Goal: Contribute content: Contribute content

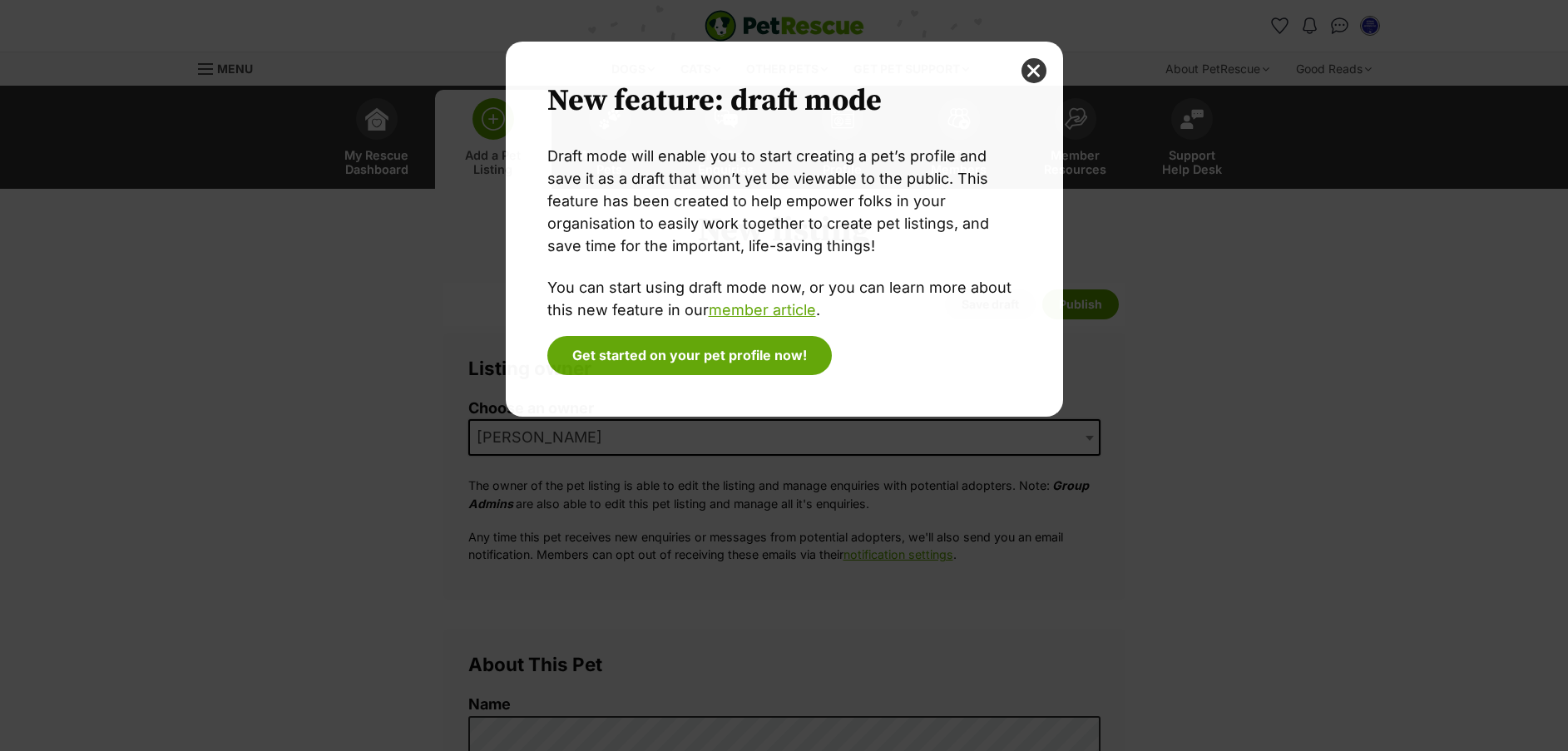
click at [790, 441] on div "New feature: draft mode Draft mode will enable you to start creating a pet’s pr…" at bounding box center [784, 375] width 583 height 668
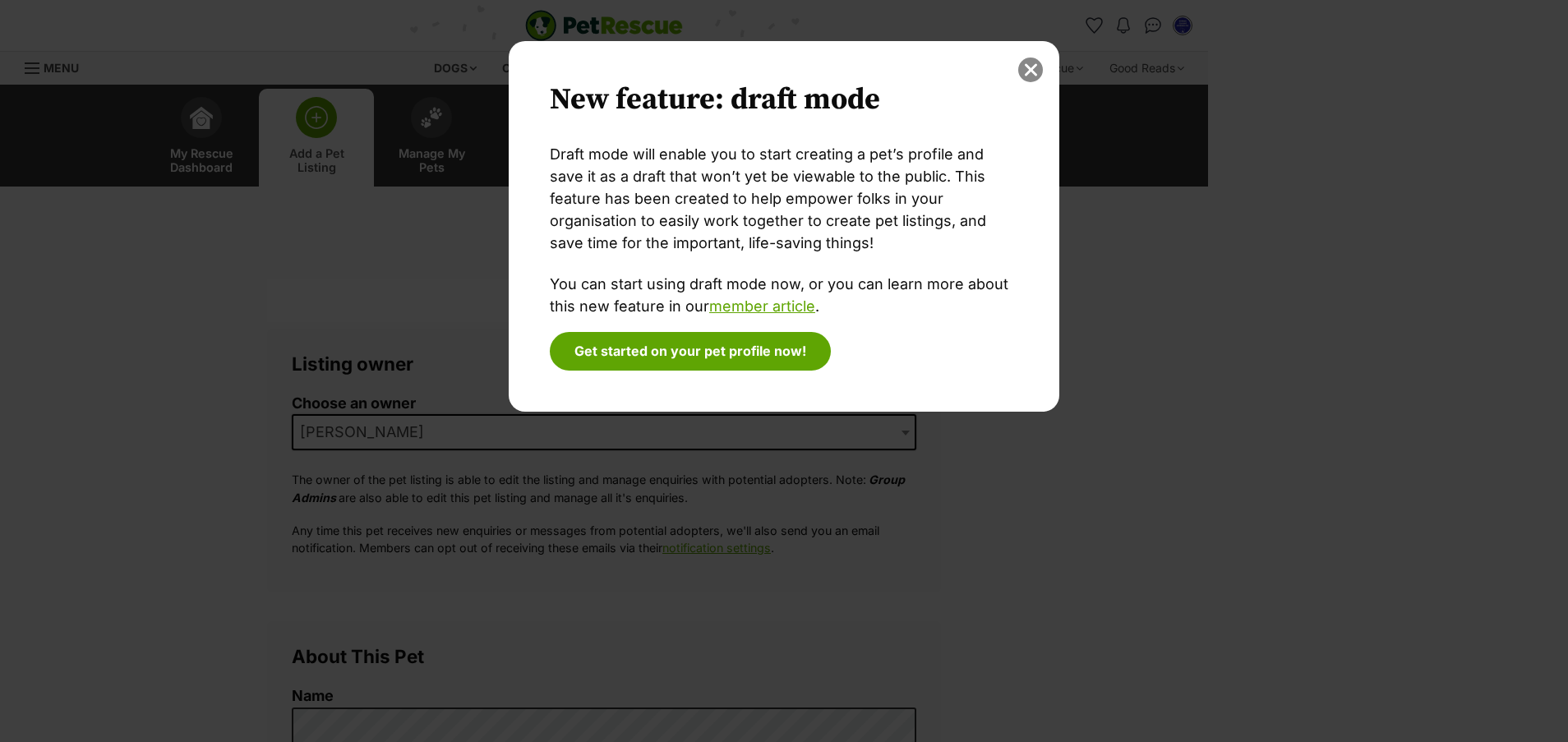
click at [1029, 76] on button "close" at bounding box center [1030, 70] width 25 height 25
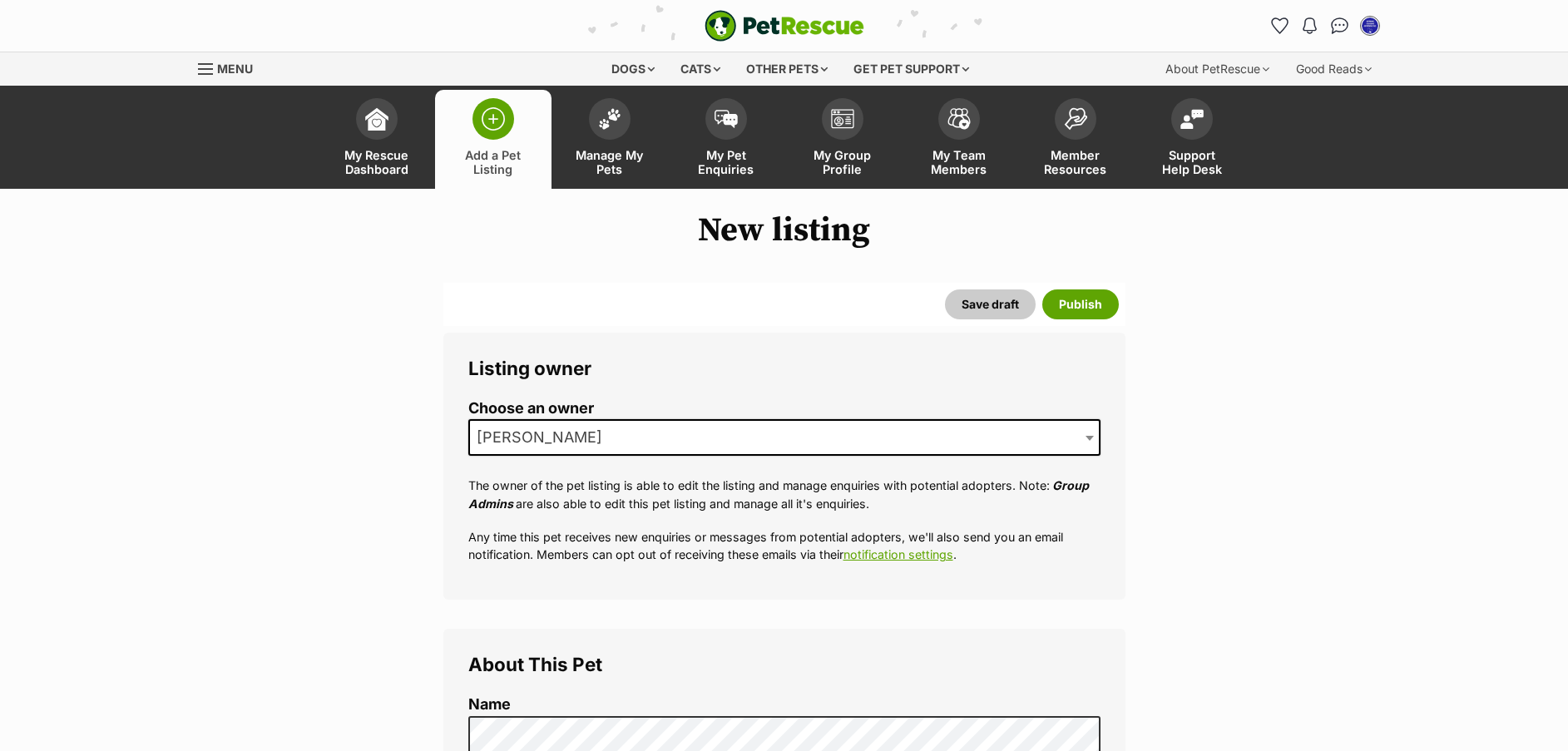
click at [514, 437] on span "[PERSON_NAME]" at bounding box center [544, 438] width 149 height 23
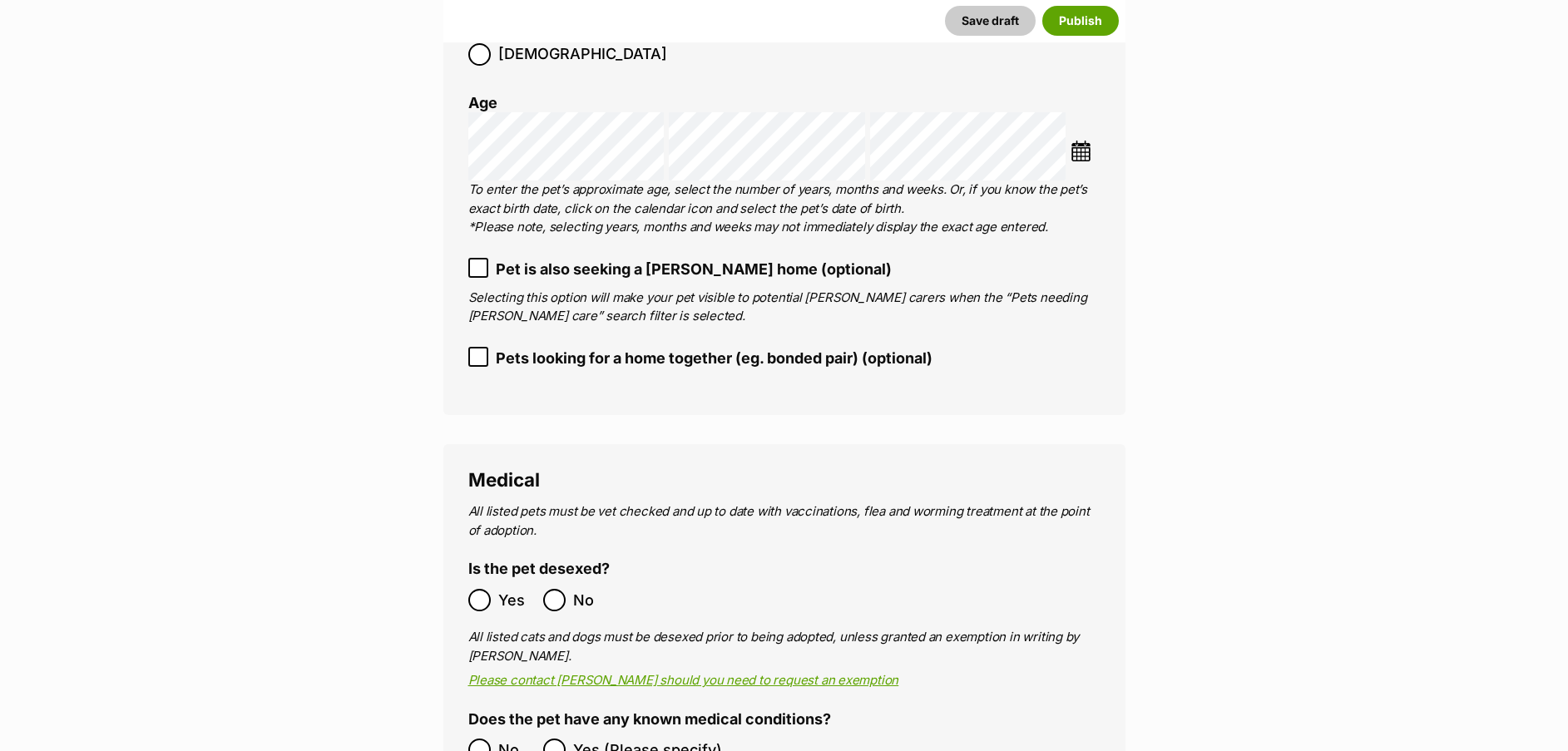
scroll to position [2165, 0]
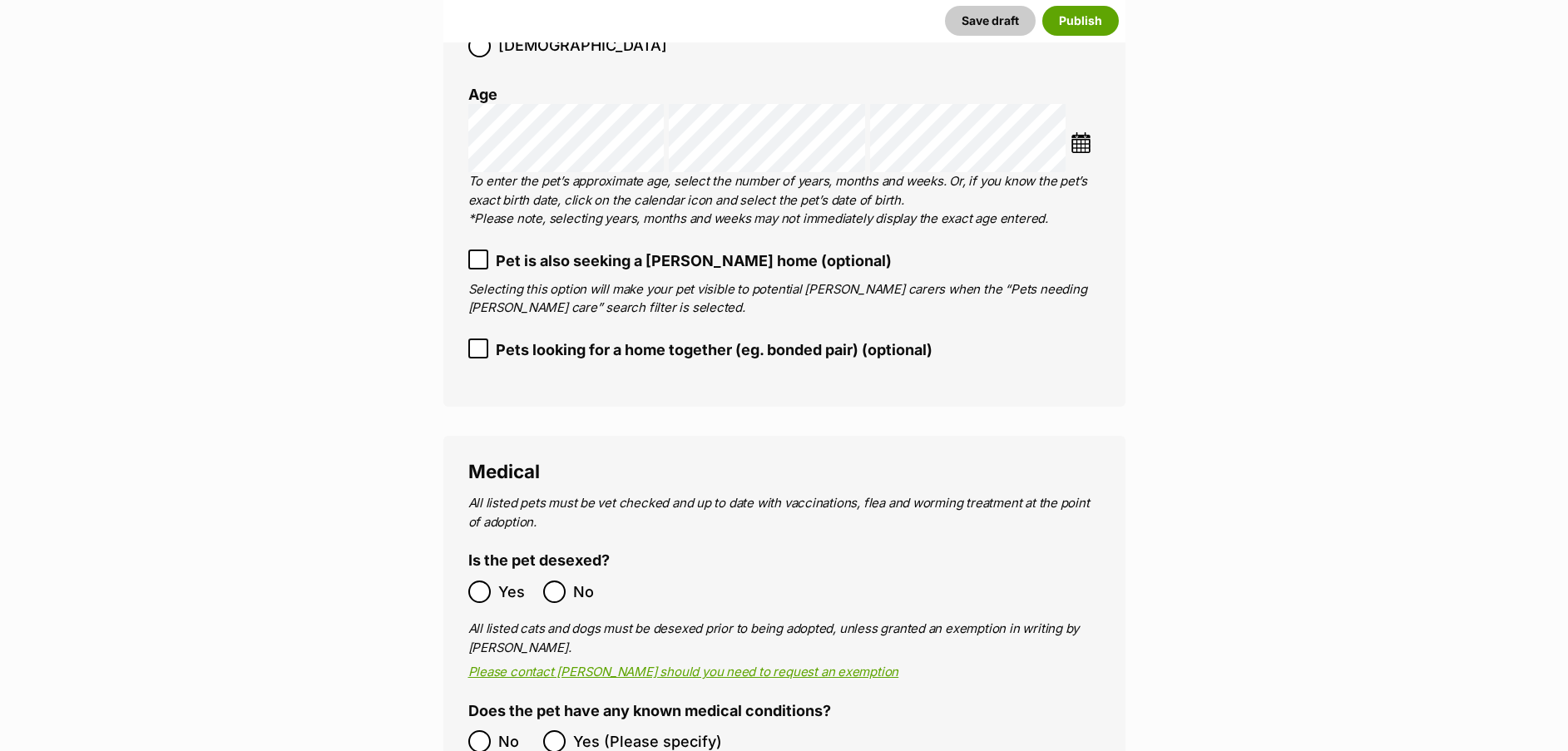
click at [479, 343] on icon at bounding box center [479, 349] width 12 height 12
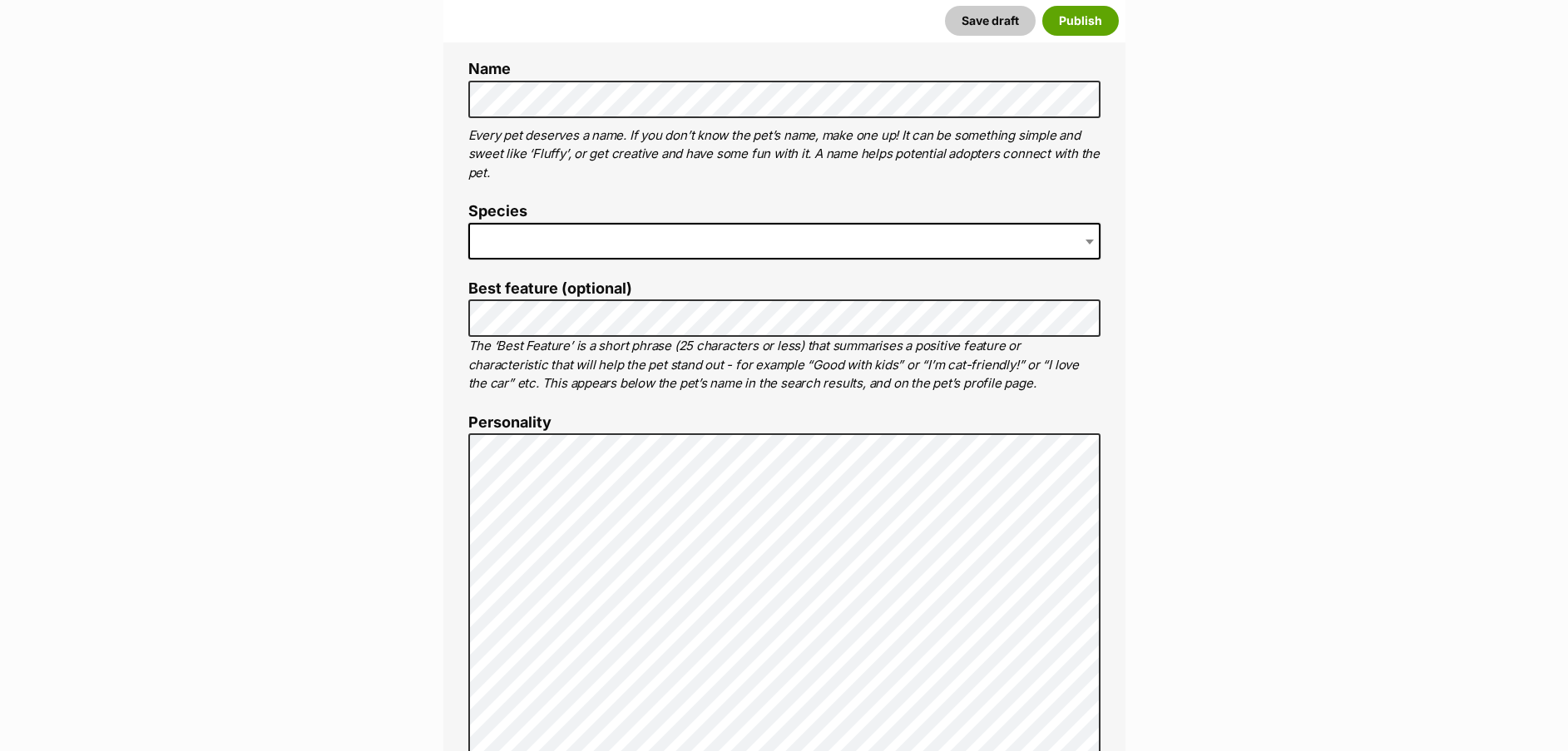
scroll to position [438, 0]
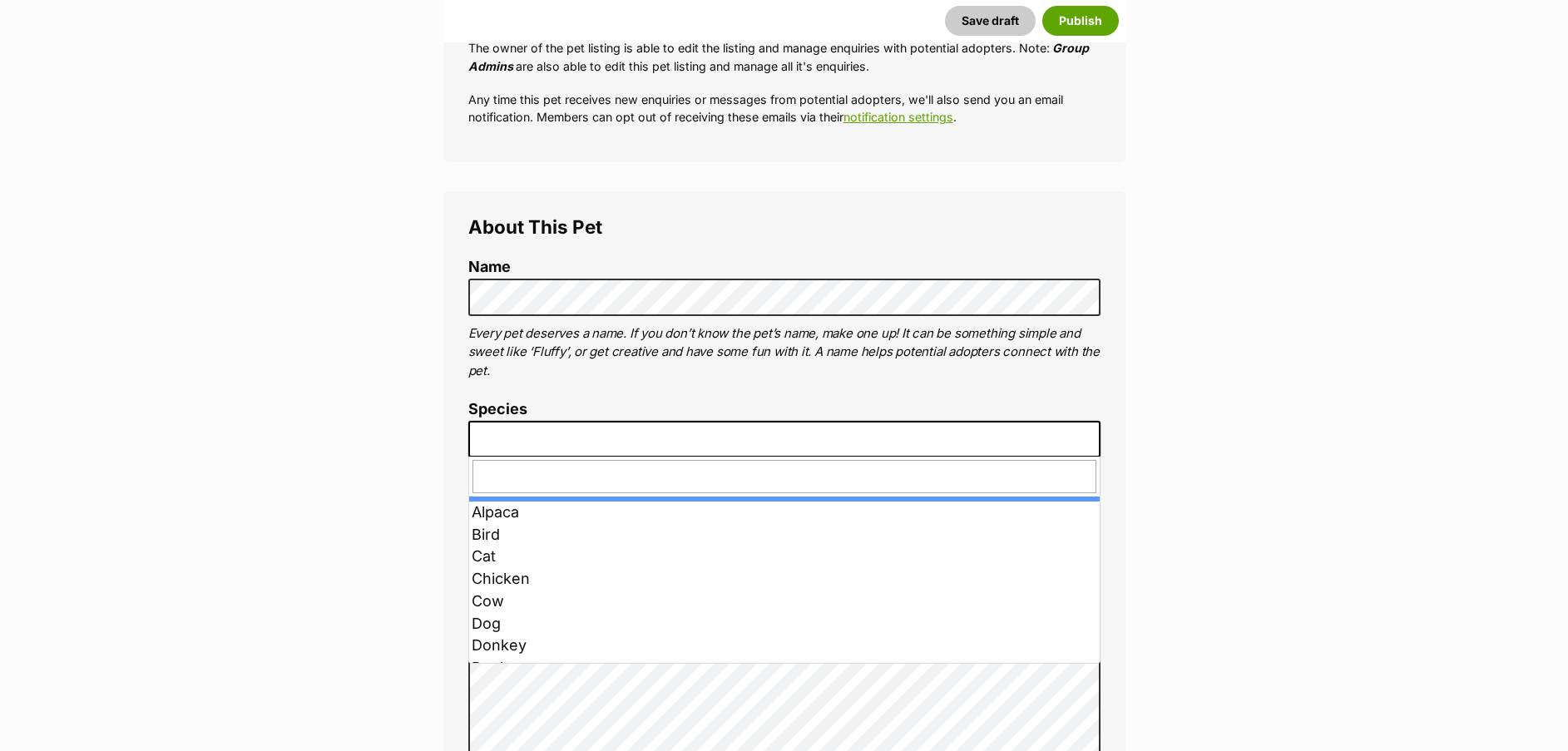
click at [622, 424] on span at bounding box center [784, 439] width 633 height 37
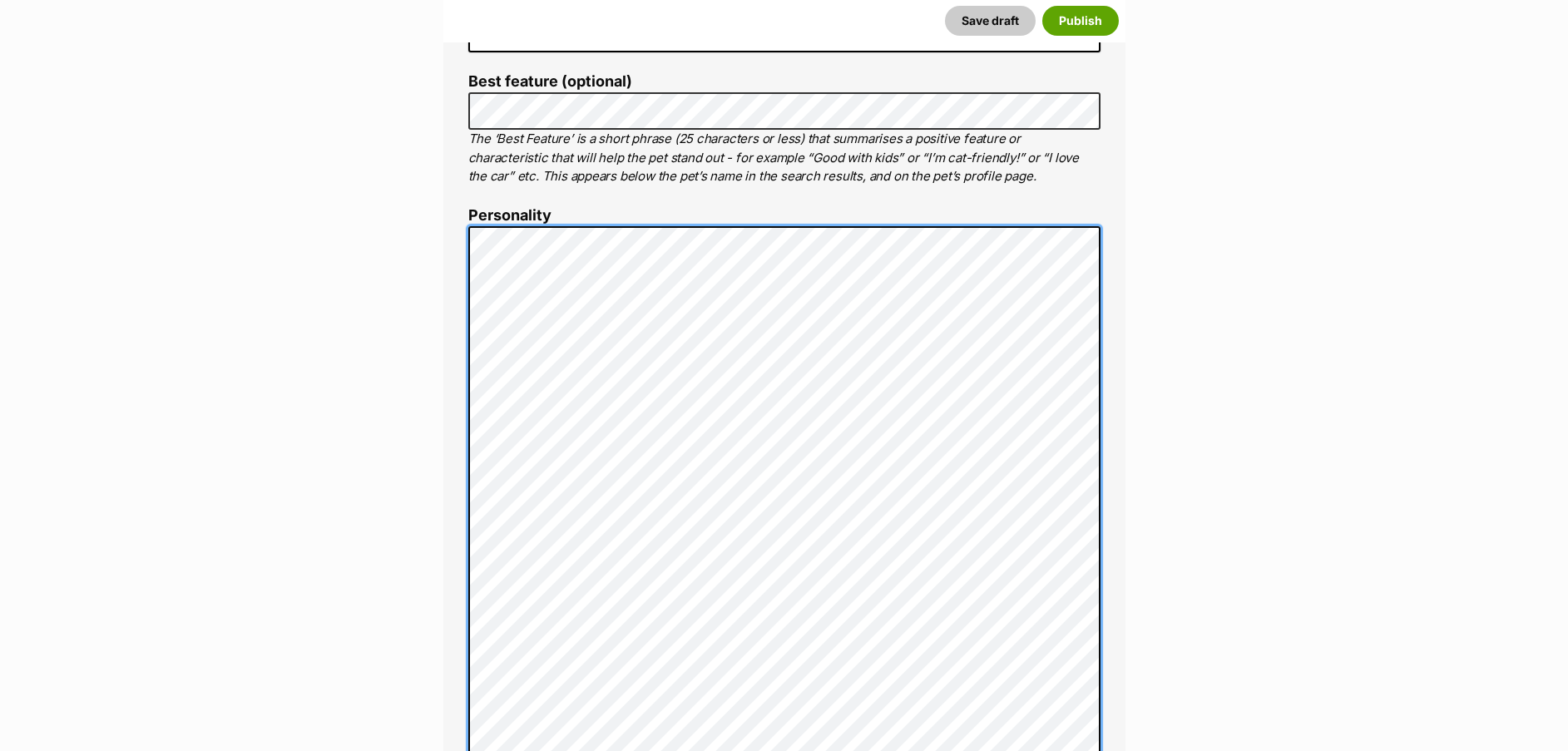
scroll to position [896, 0]
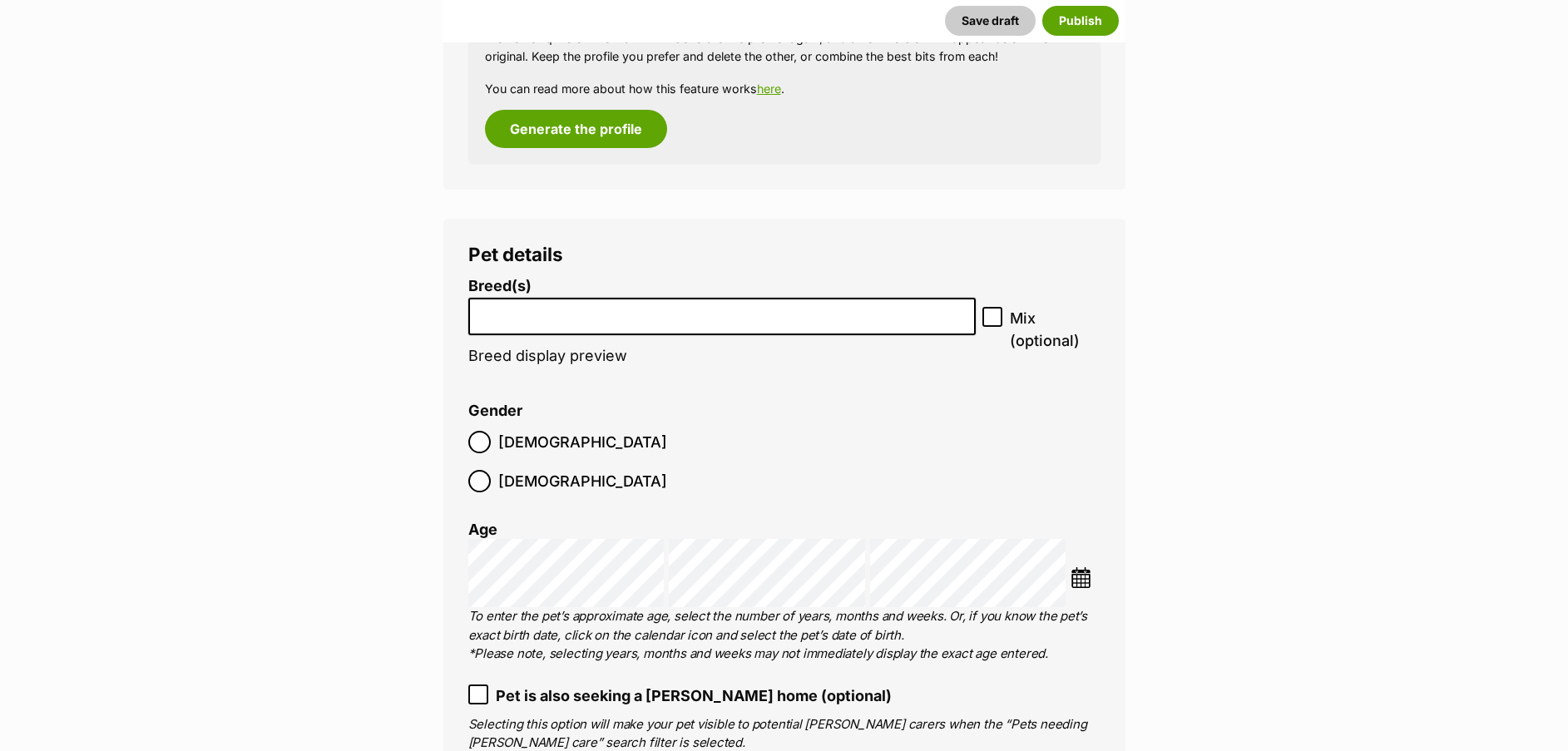
scroll to position [1958, 0]
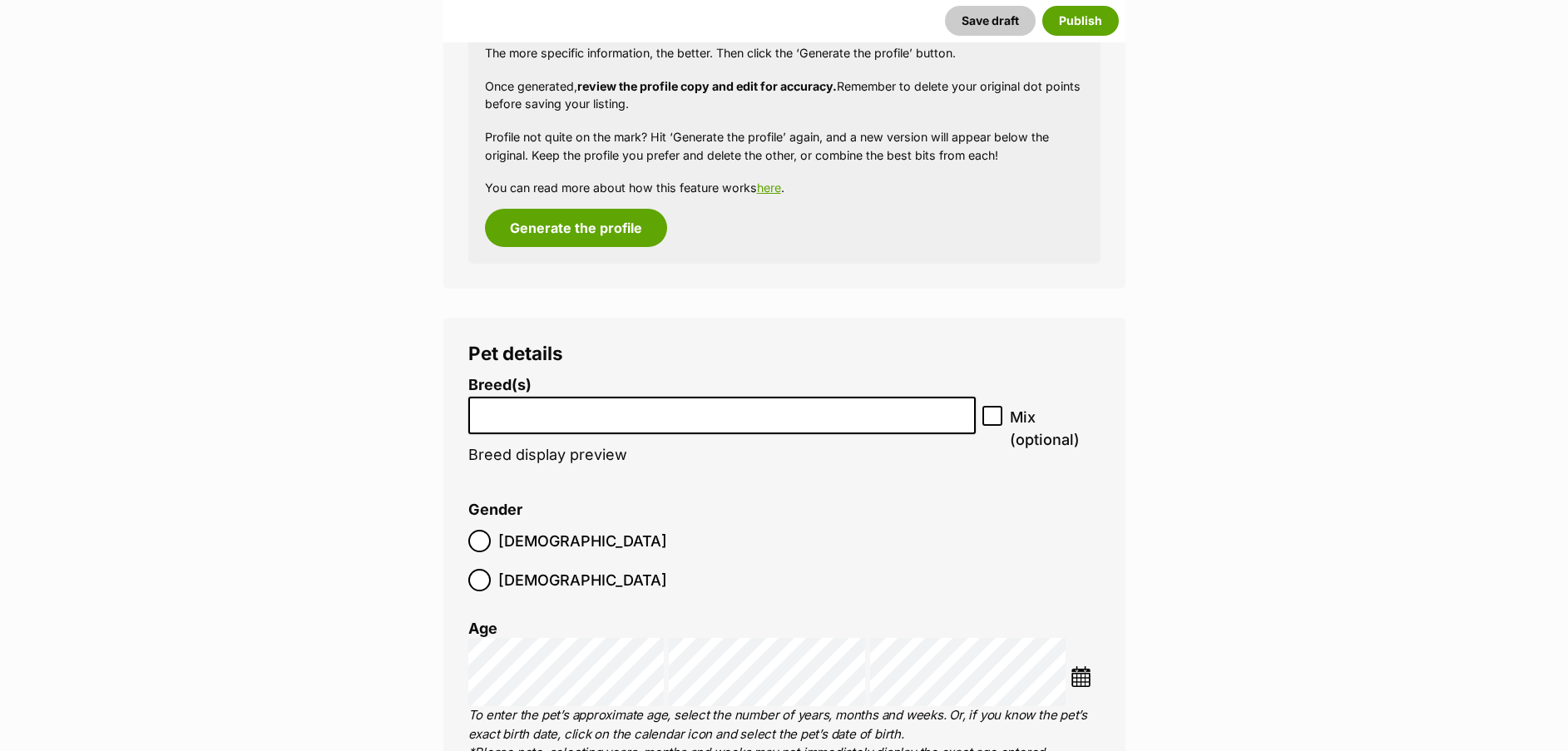
click at [626, 419] on input "search" at bounding box center [722, 412] width 497 height 17
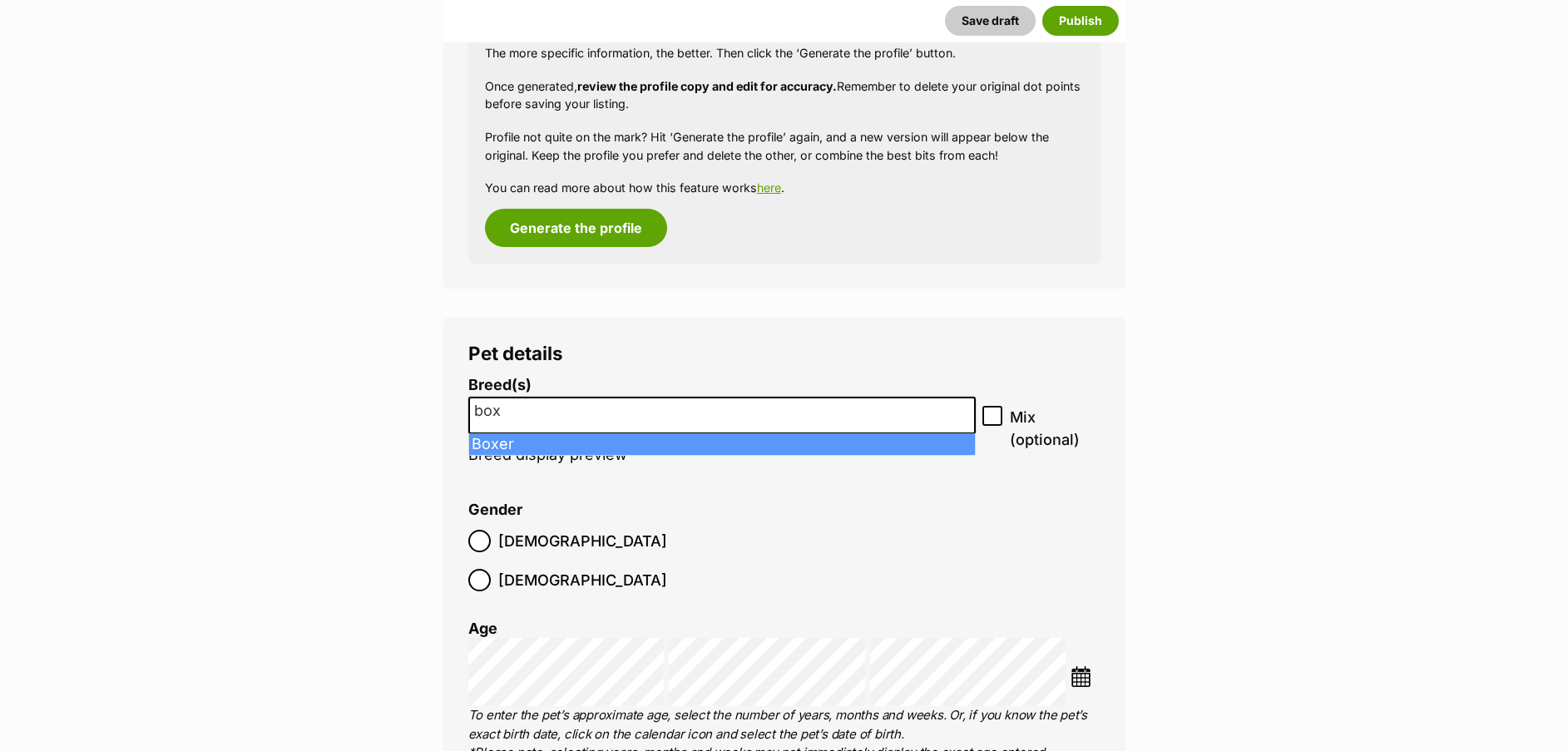
type input "box"
select select "42"
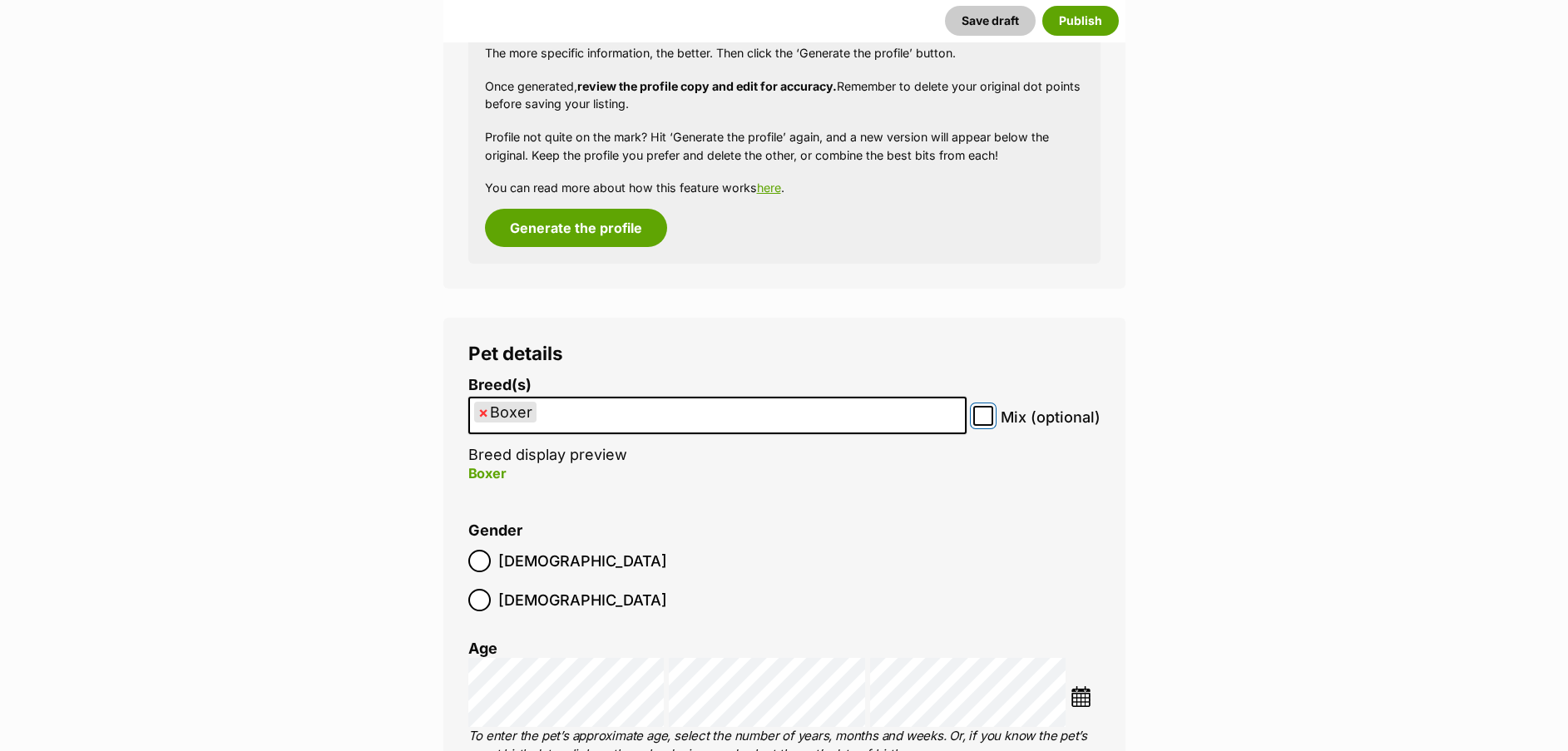
click at [977, 423] on input "Mix (optional)" at bounding box center [983, 415] width 20 height 20
checkbox input "true"
click at [760, 412] on ul "× Boxer" at bounding box center [717, 414] width 495 height 34
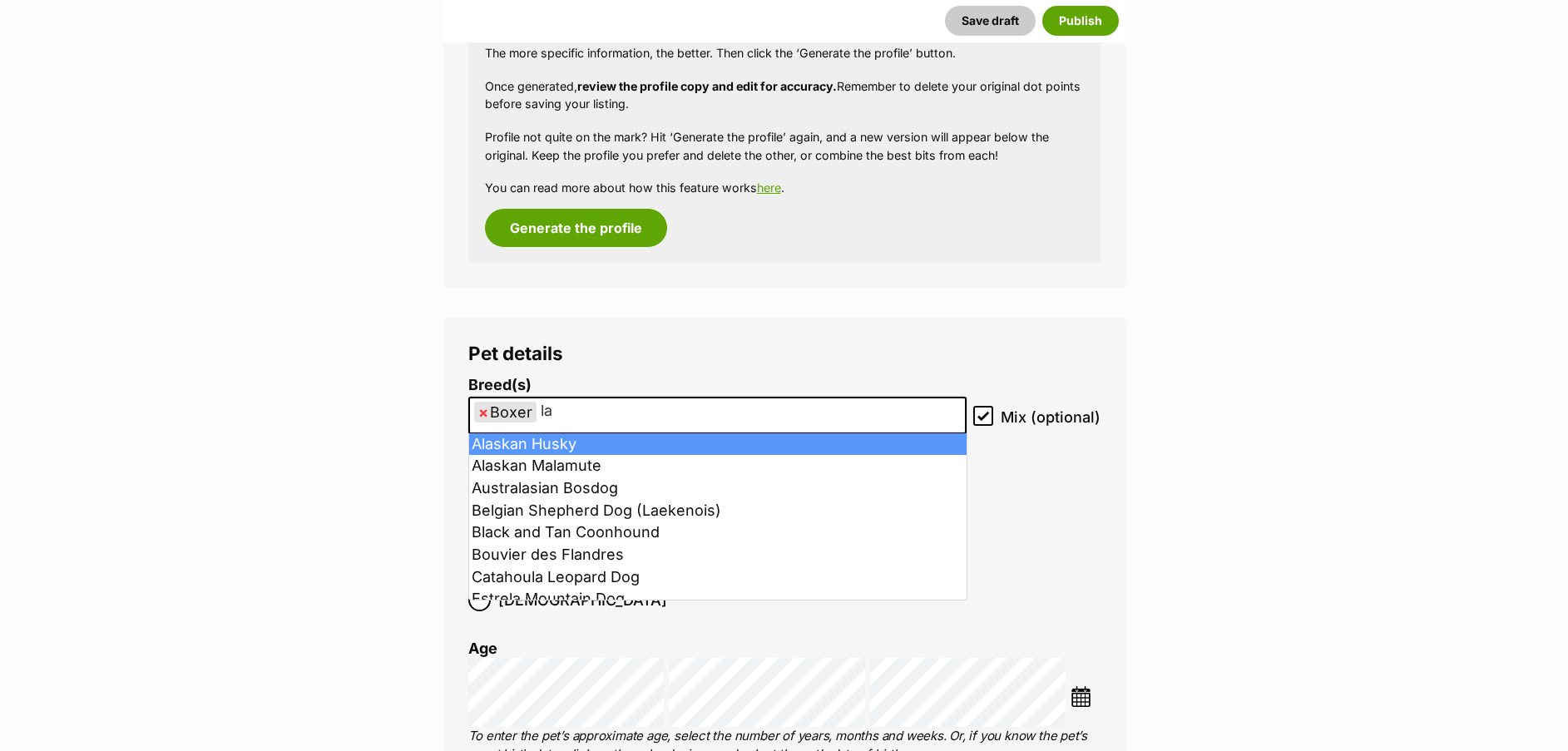
type input "l"
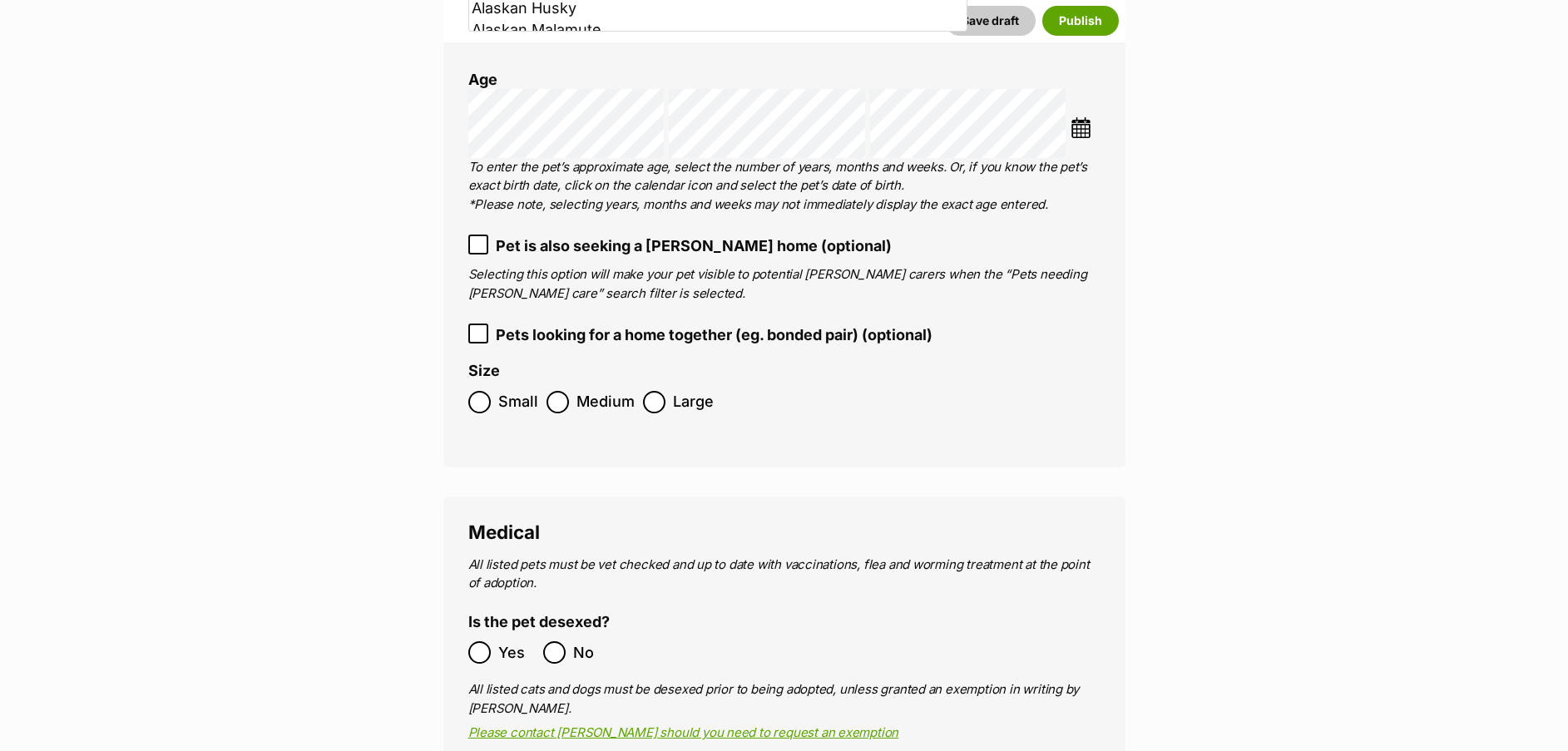
scroll to position [2499, 0]
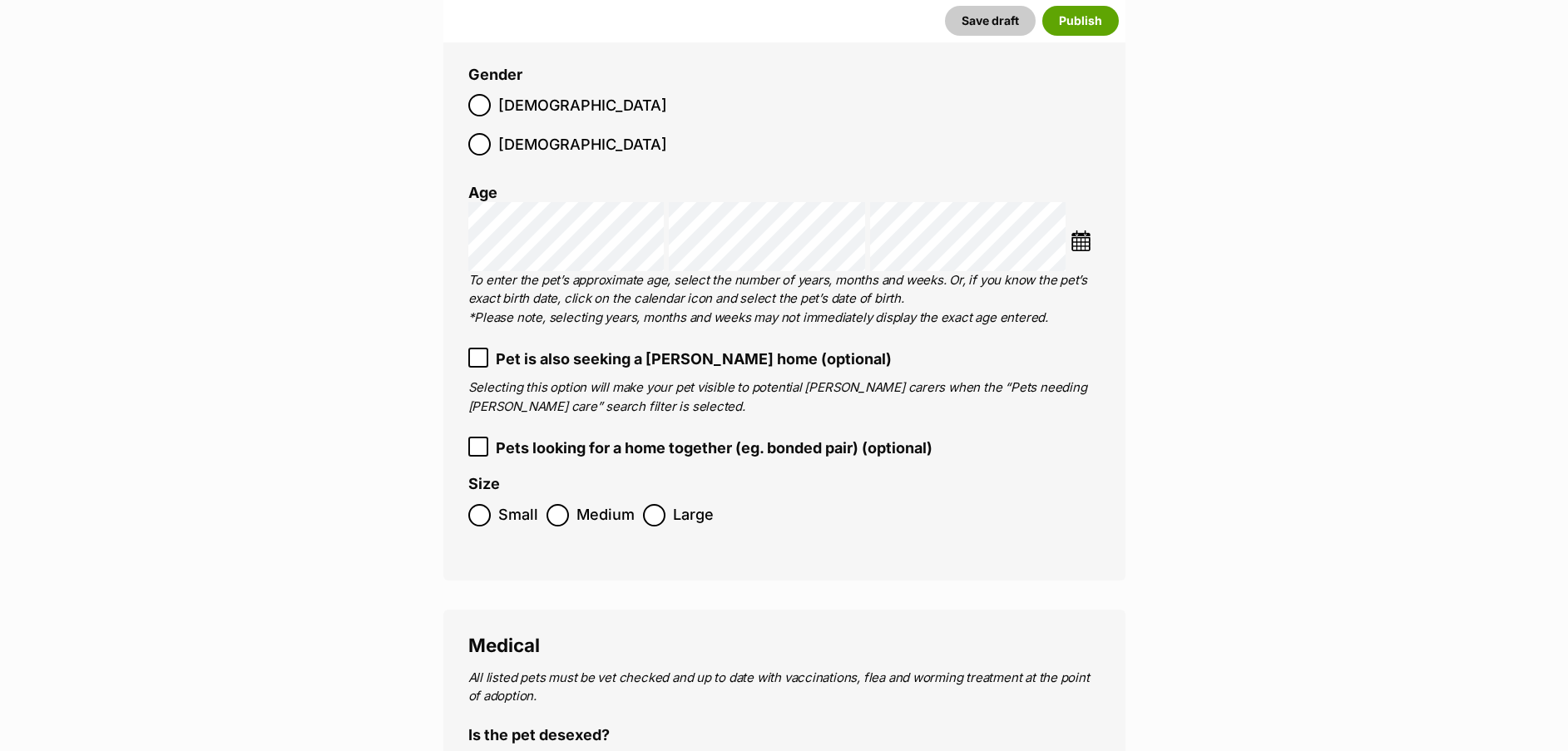
click at [565, 394] on ol "Breed(s) Boxer Affenpinscher Afghan Hound Airedale Terrier Akita Akita (Japanes…" at bounding box center [784, 228] width 633 height 614
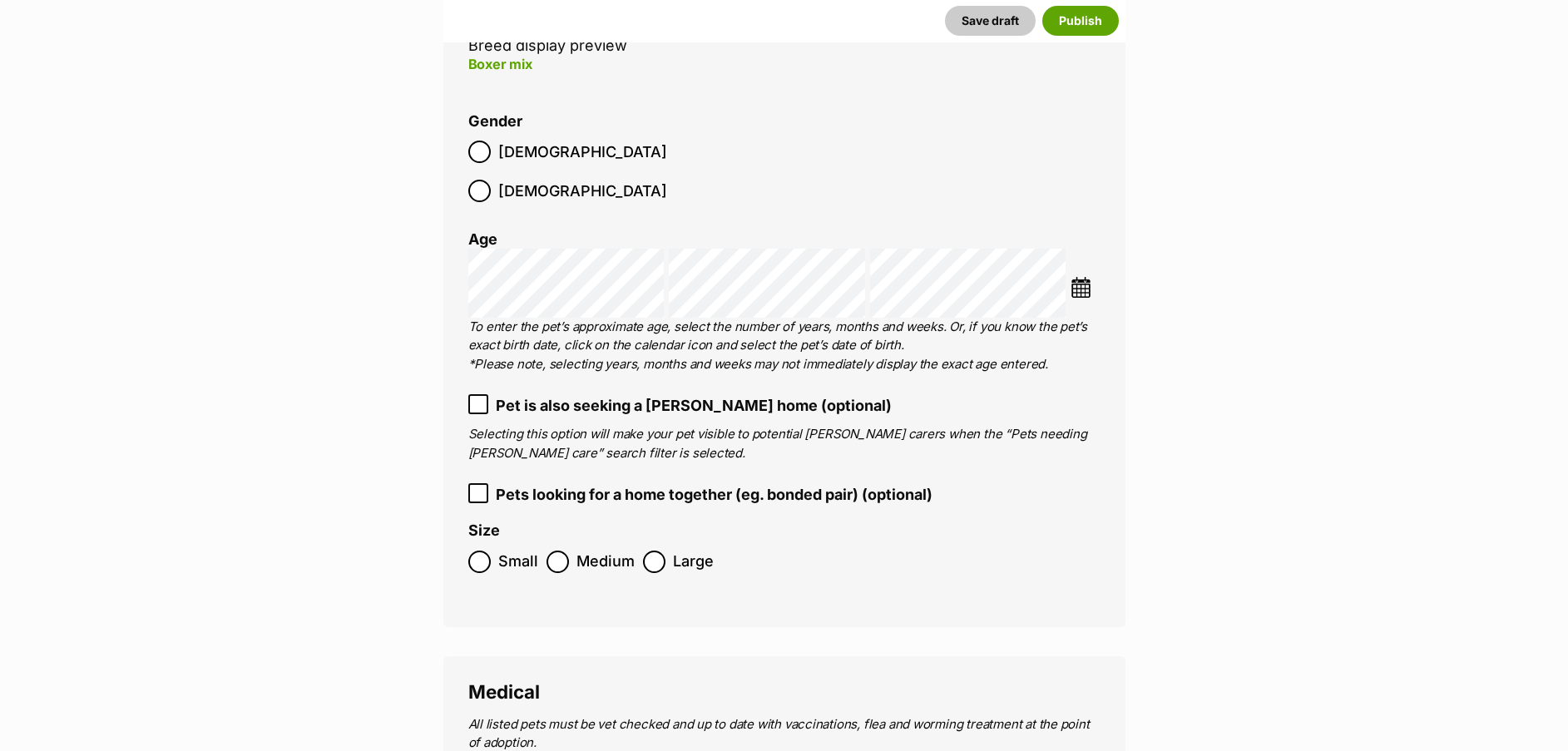
scroll to position [2431, 0]
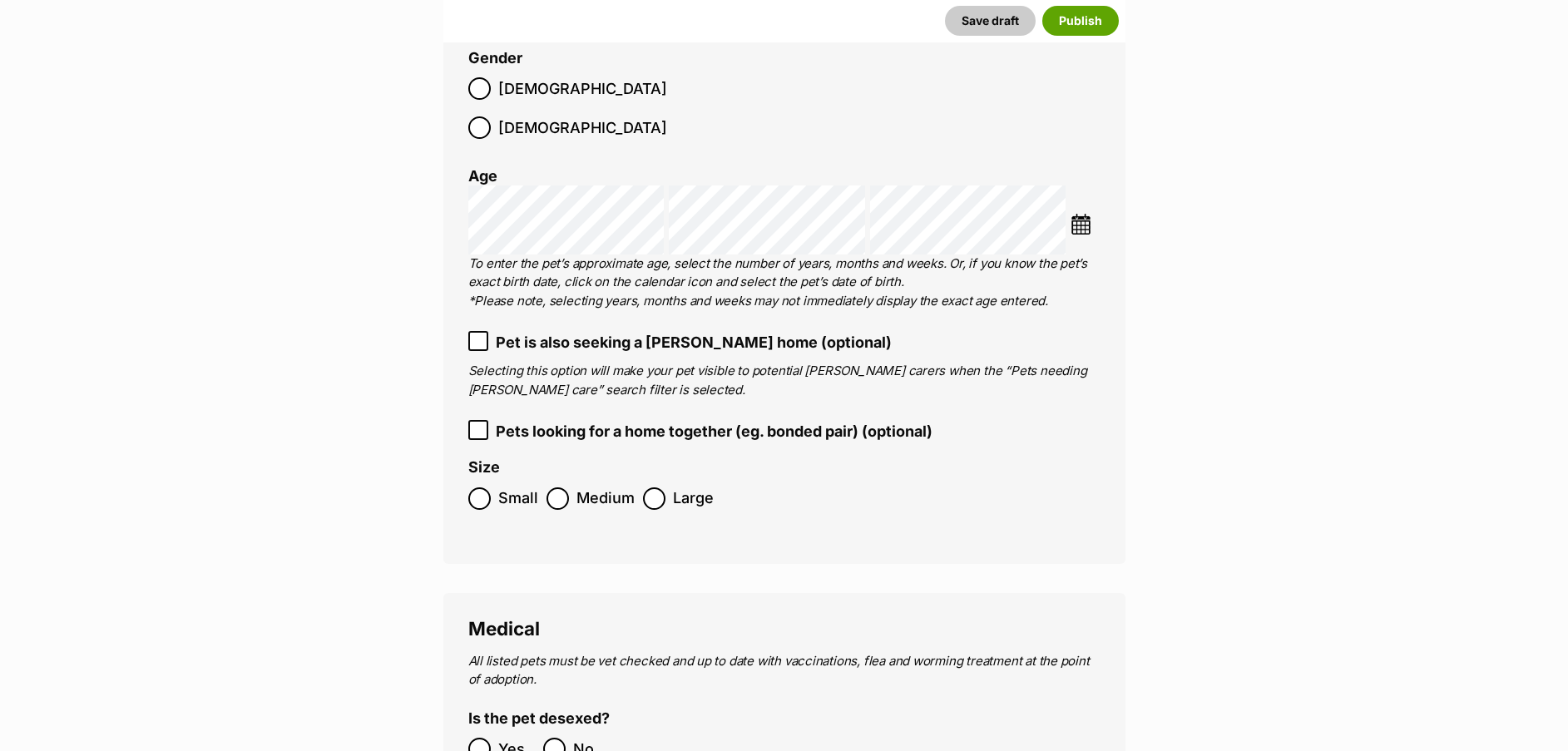
click at [1085, 213] on img at bounding box center [1082, 224] width 21 height 21
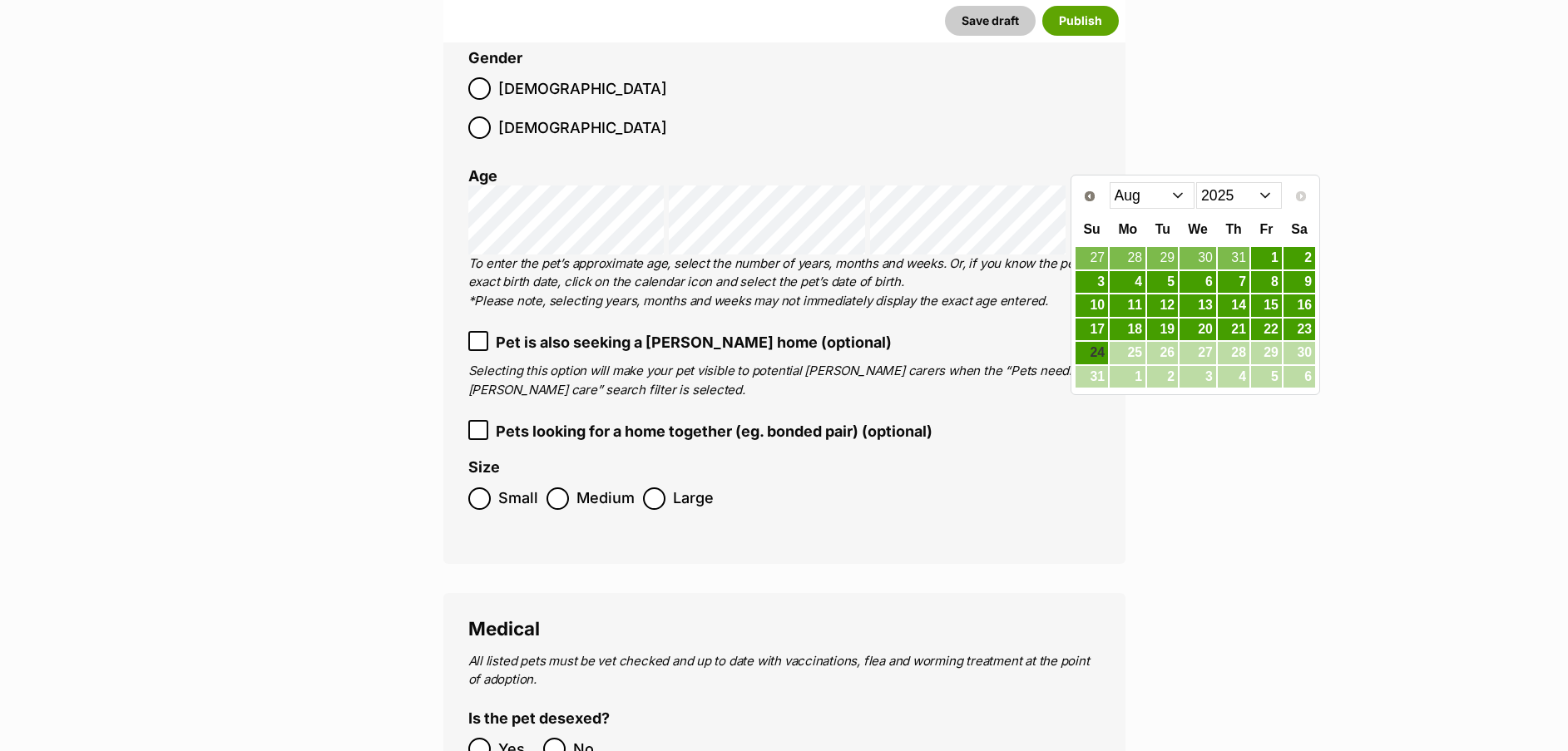
click at [1260, 192] on select "2015 2016 2017 2018 2019 2020 2021 2022 2023 2024 2025" at bounding box center [1238, 196] width 86 height 27
click at [1238, 188] on select "2015 2016 2017 2018 2019 2020 2021 2022 2023 2024 2025" at bounding box center [1238, 196] width 86 height 27
click at [1224, 194] on select "2015 2016 2017 2018 2019 2020 2021 2022 2023 2024 2025" at bounding box center [1238, 196] width 86 height 27
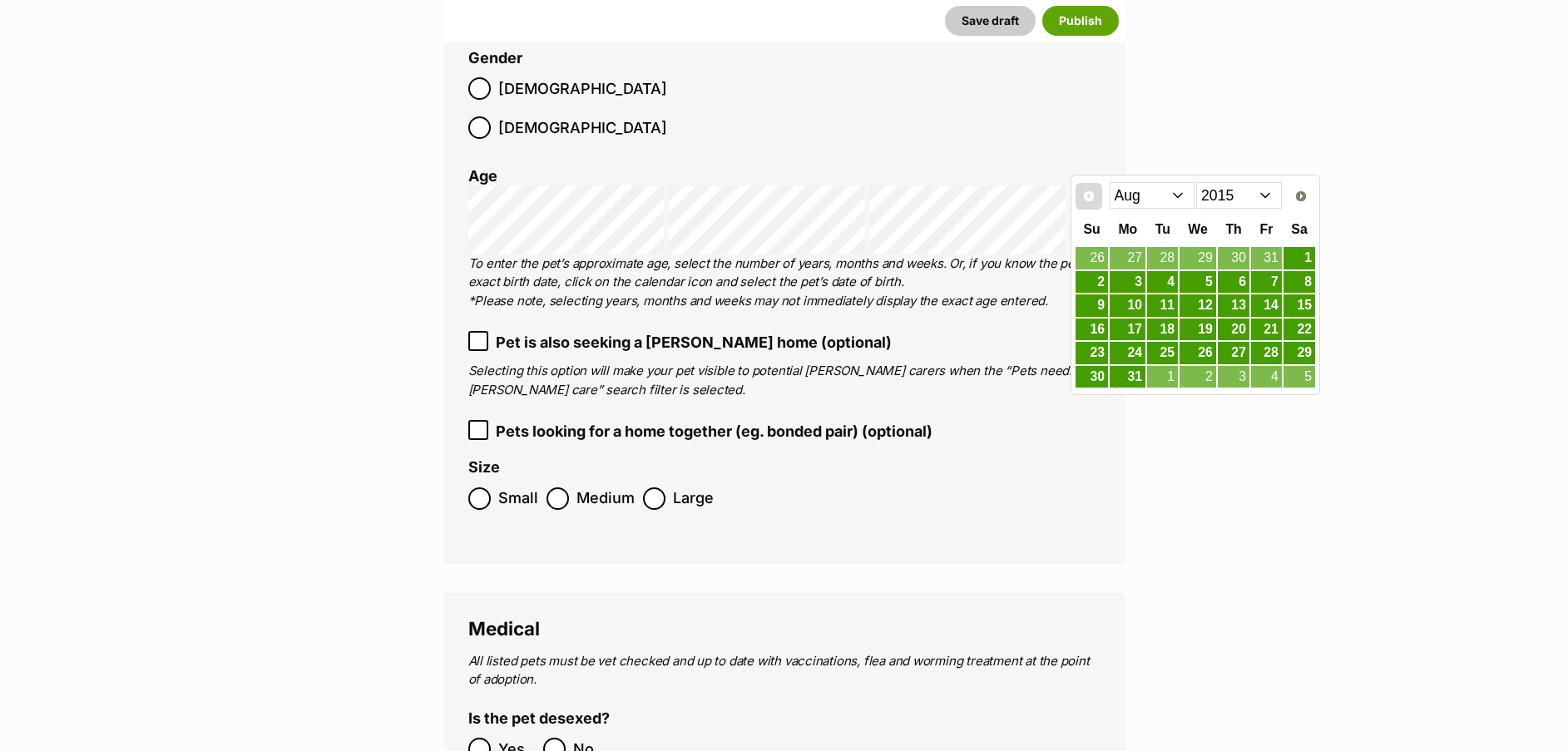
click at [1090, 195] on span "Prev" at bounding box center [1089, 196] width 13 height 13
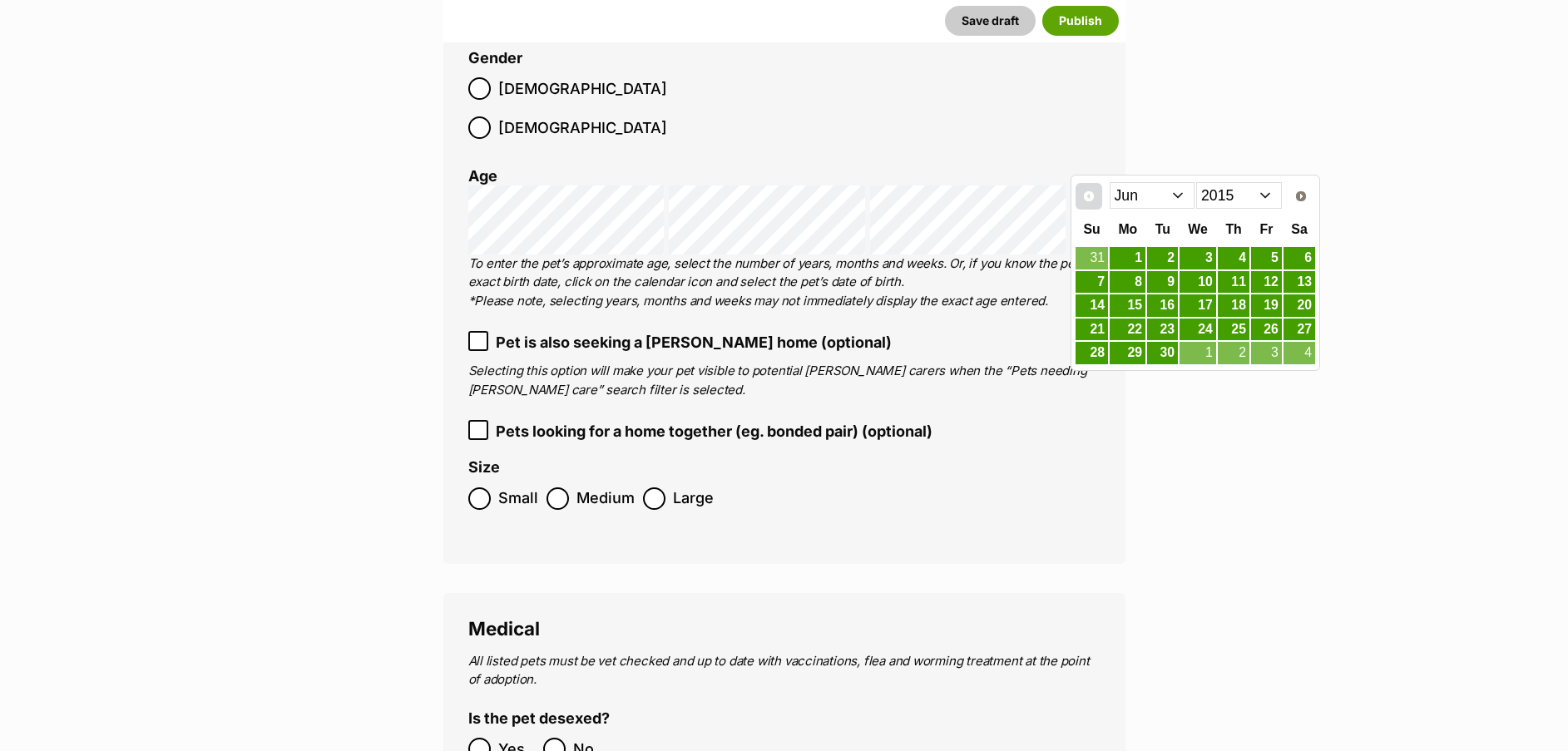
click at [1090, 195] on span "Prev" at bounding box center [1089, 196] width 13 height 13
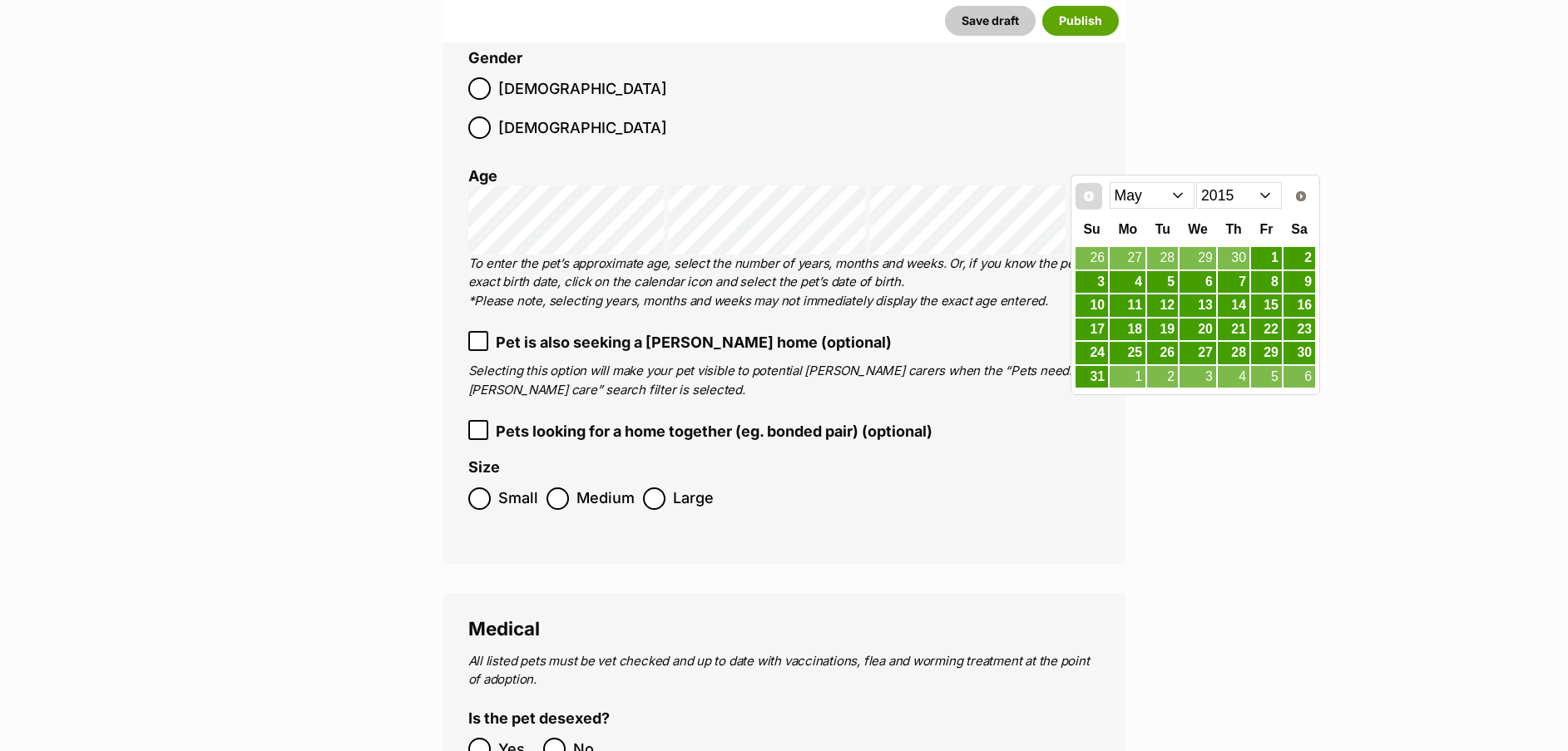
click at [1090, 195] on span "Prev" at bounding box center [1089, 196] width 13 height 13
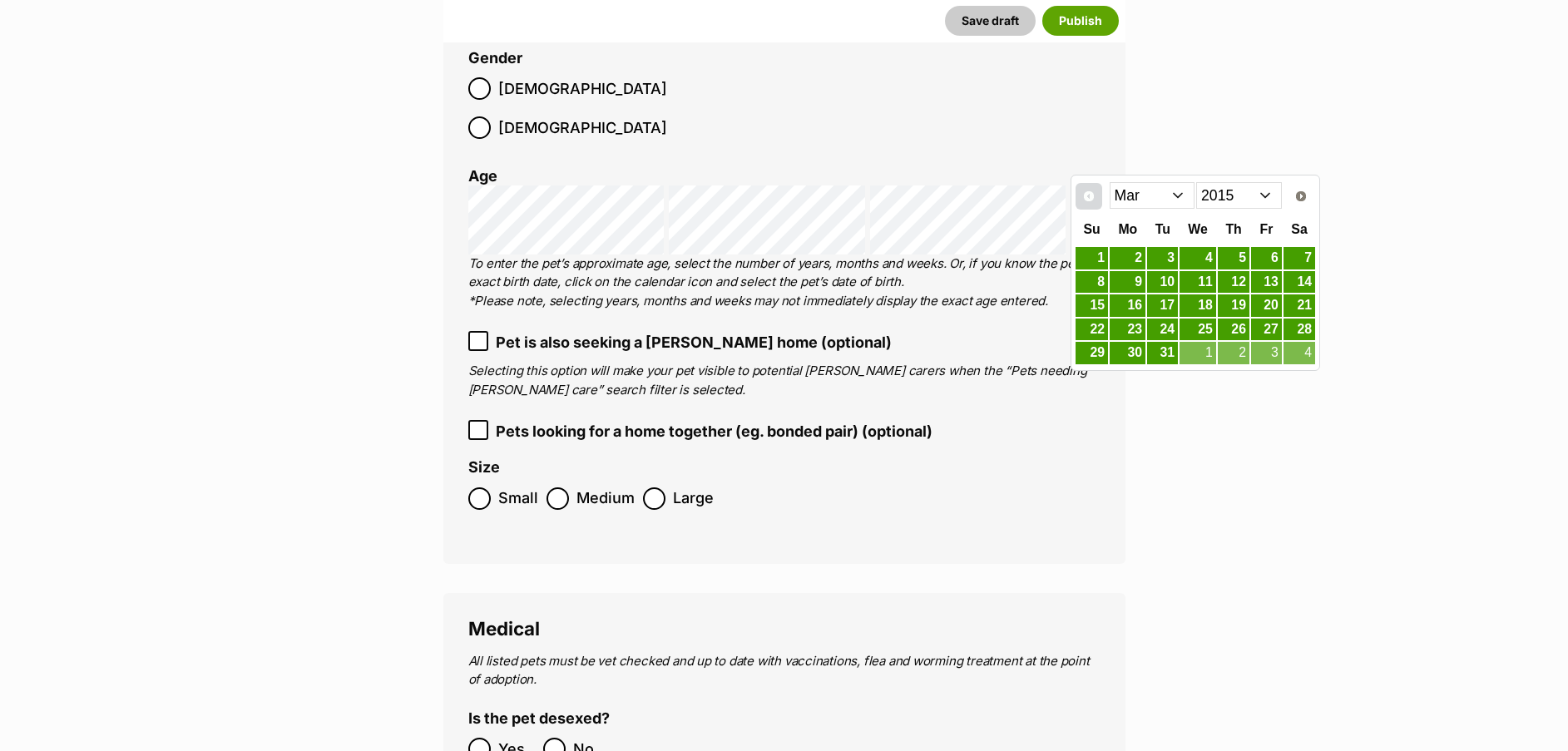
click at [1090, 195] on span "Prev" at bounding box center [1089, 196] width 13 height 13
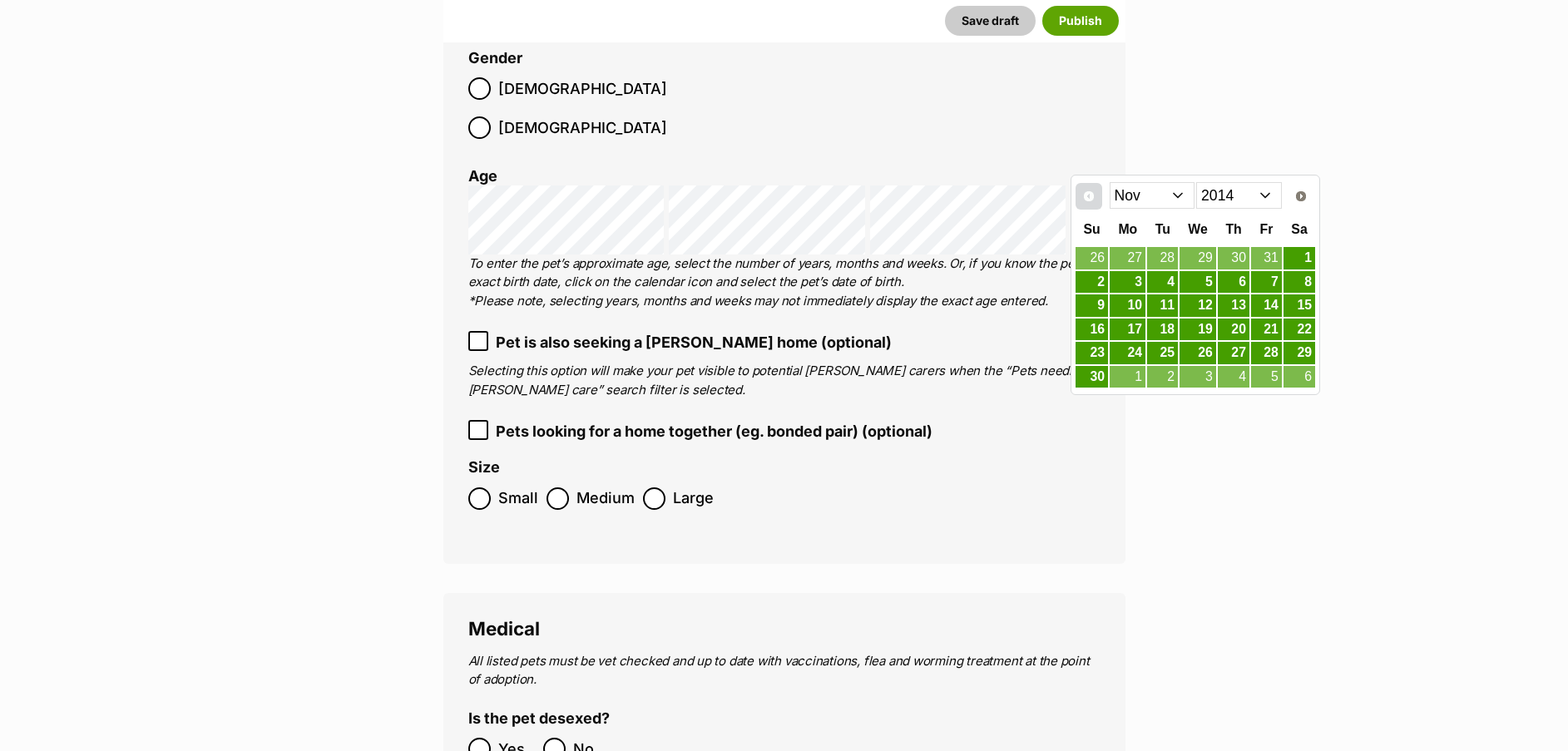
click at [1090, 195] on span "Prev" at bounding box center [1089, 196] width 13 height 13
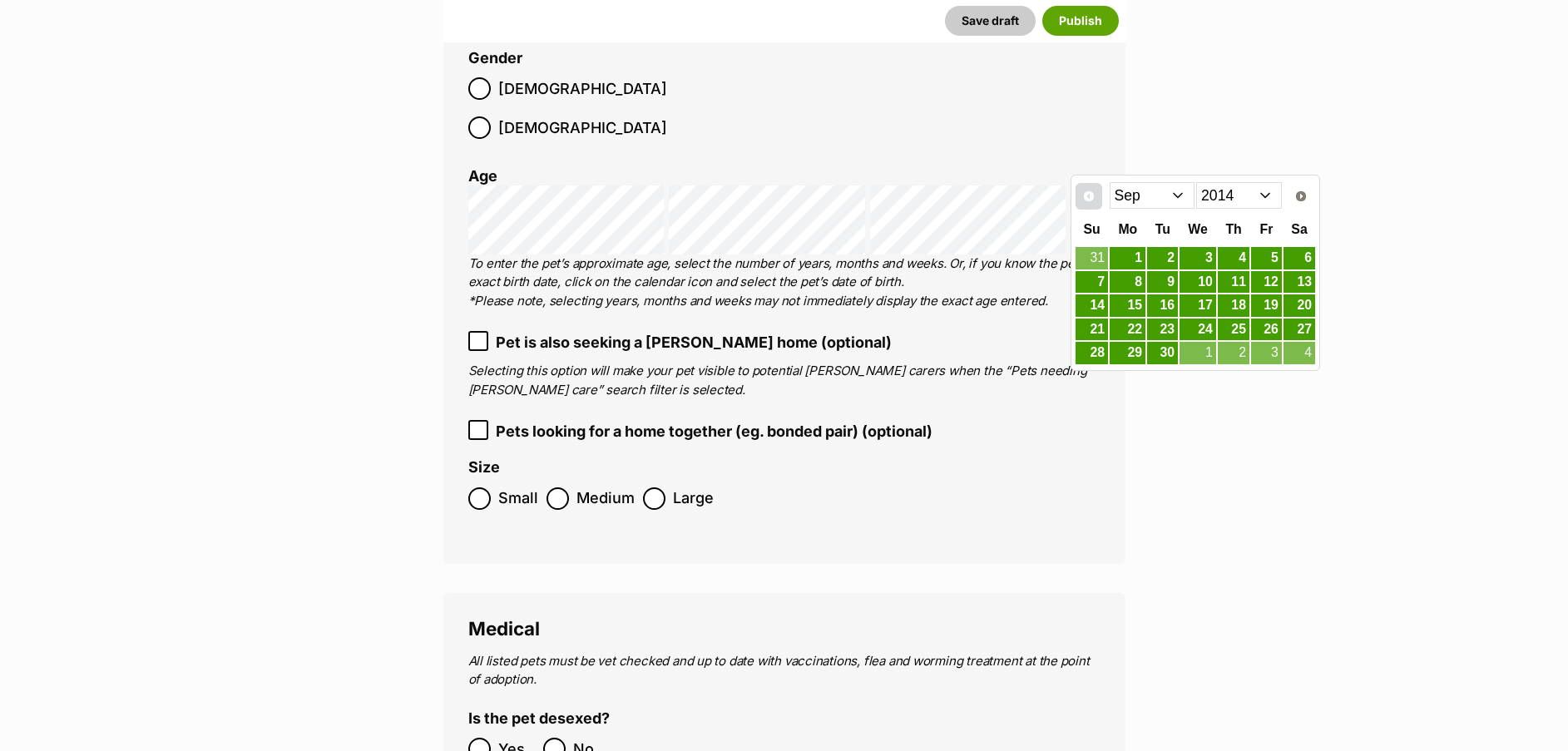
click at [1090, 195] on span "Prev" at bounding box center [1089, 196] width 13 height 13
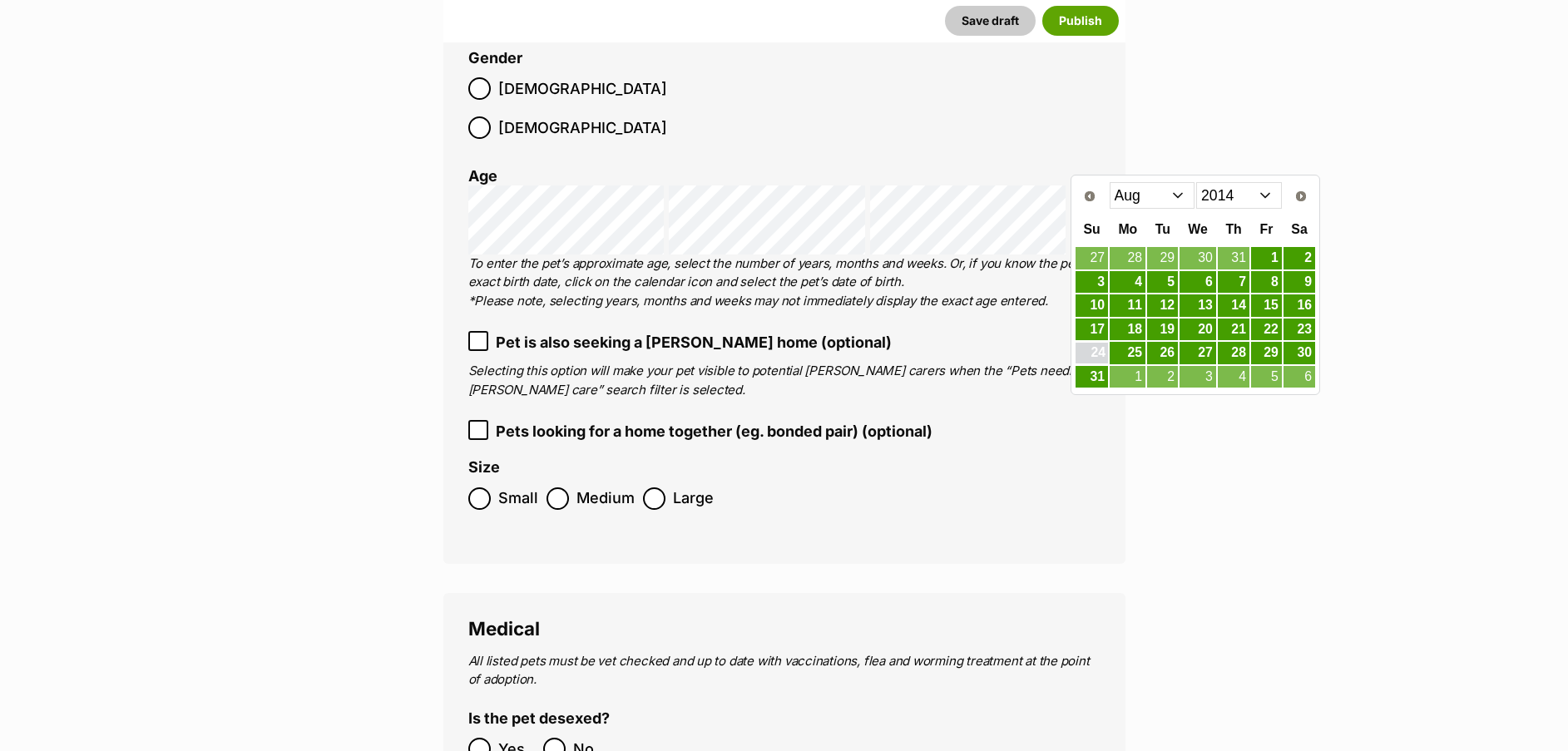
click at [1096, 351] on link "24" at bounding box center [1092, 354] width 33 height 21
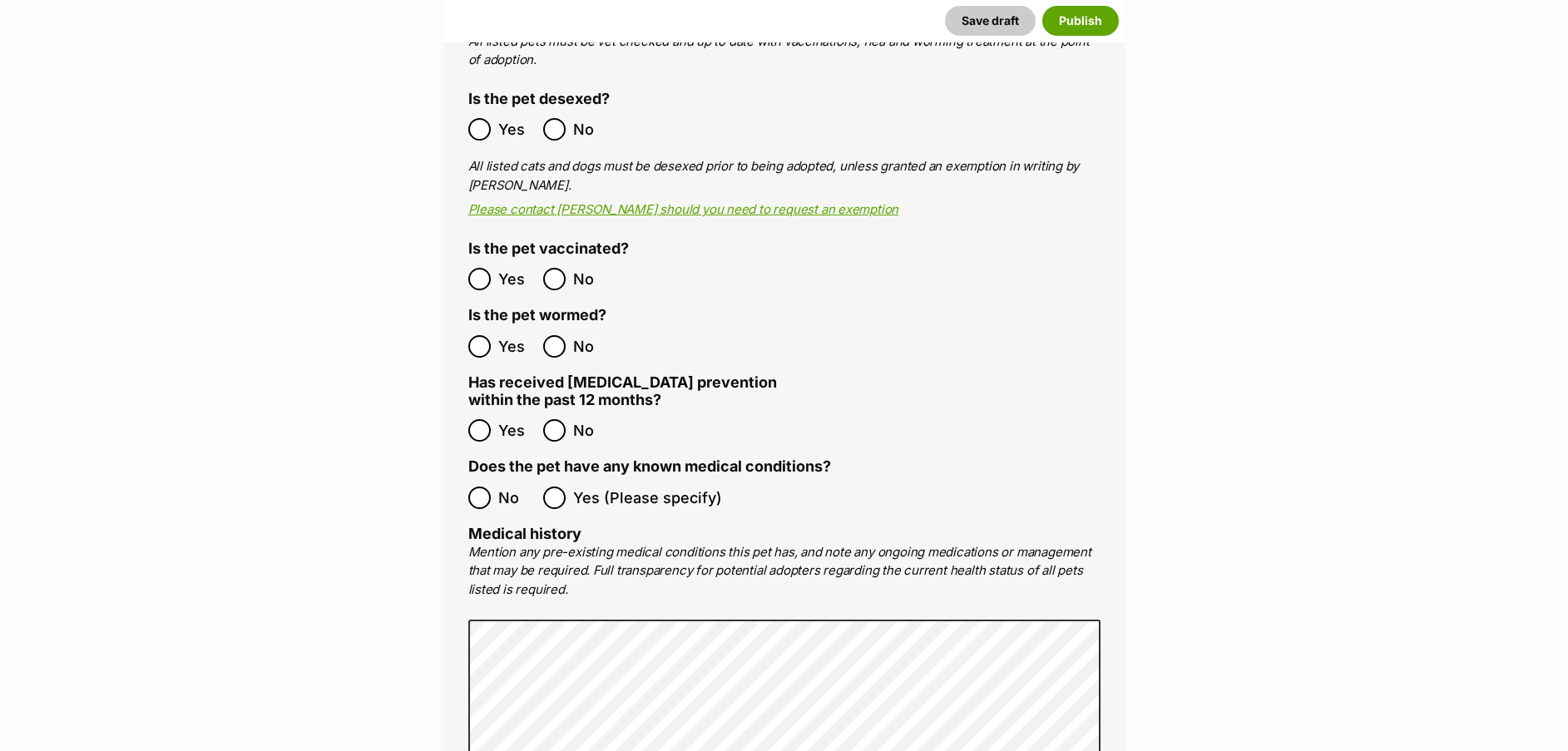
scroll to position [3253, 0]
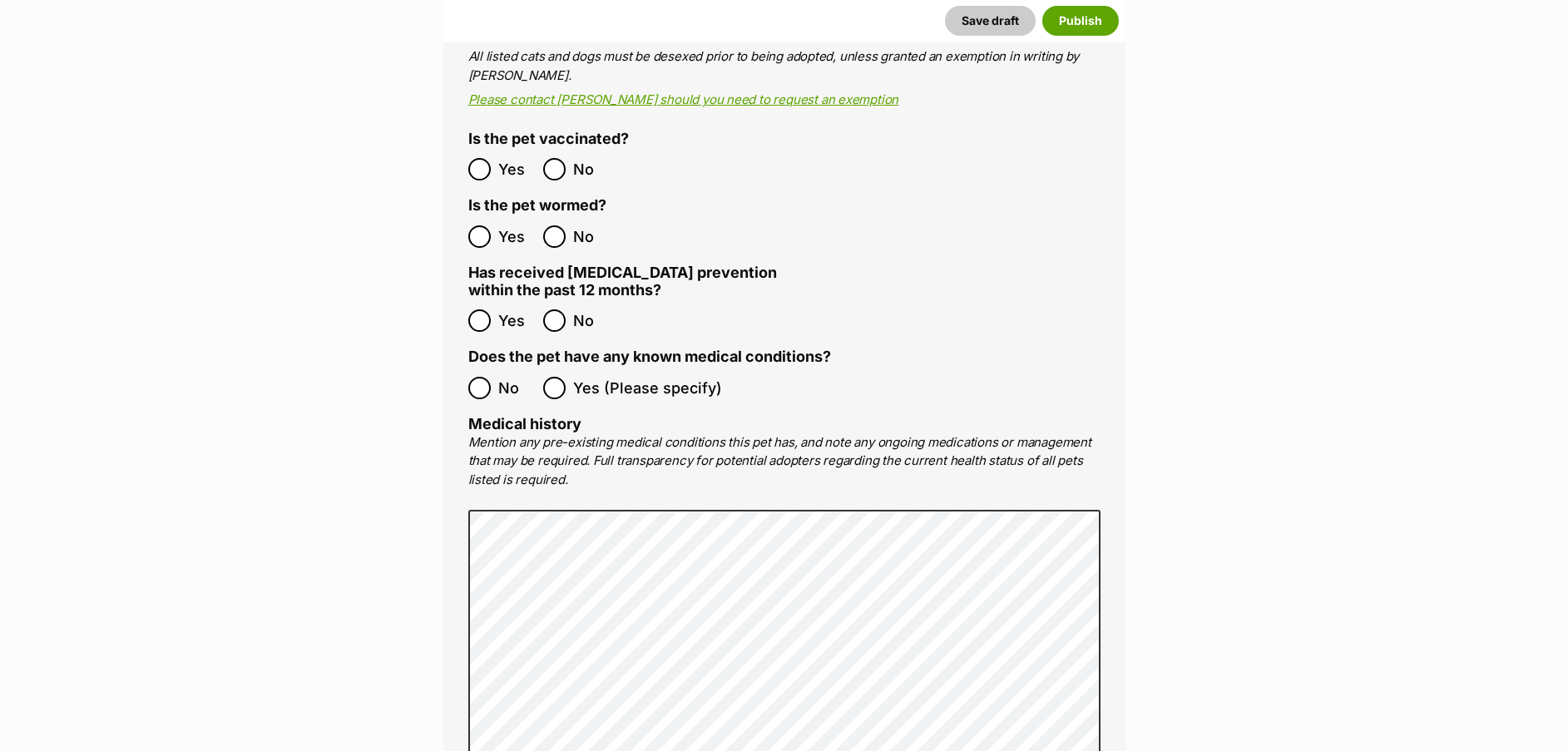
click at [476, 301] on ol "Yes No" at bounding box center [626, 320] width 316 height 39
click at [475, 301] on ol "Yes No" at bounding box center [626, 320] width 316 height 39
click at [480, 368] on ol "No Yes (Please specify)" at bounding box center [784, 388] width 633 height 39
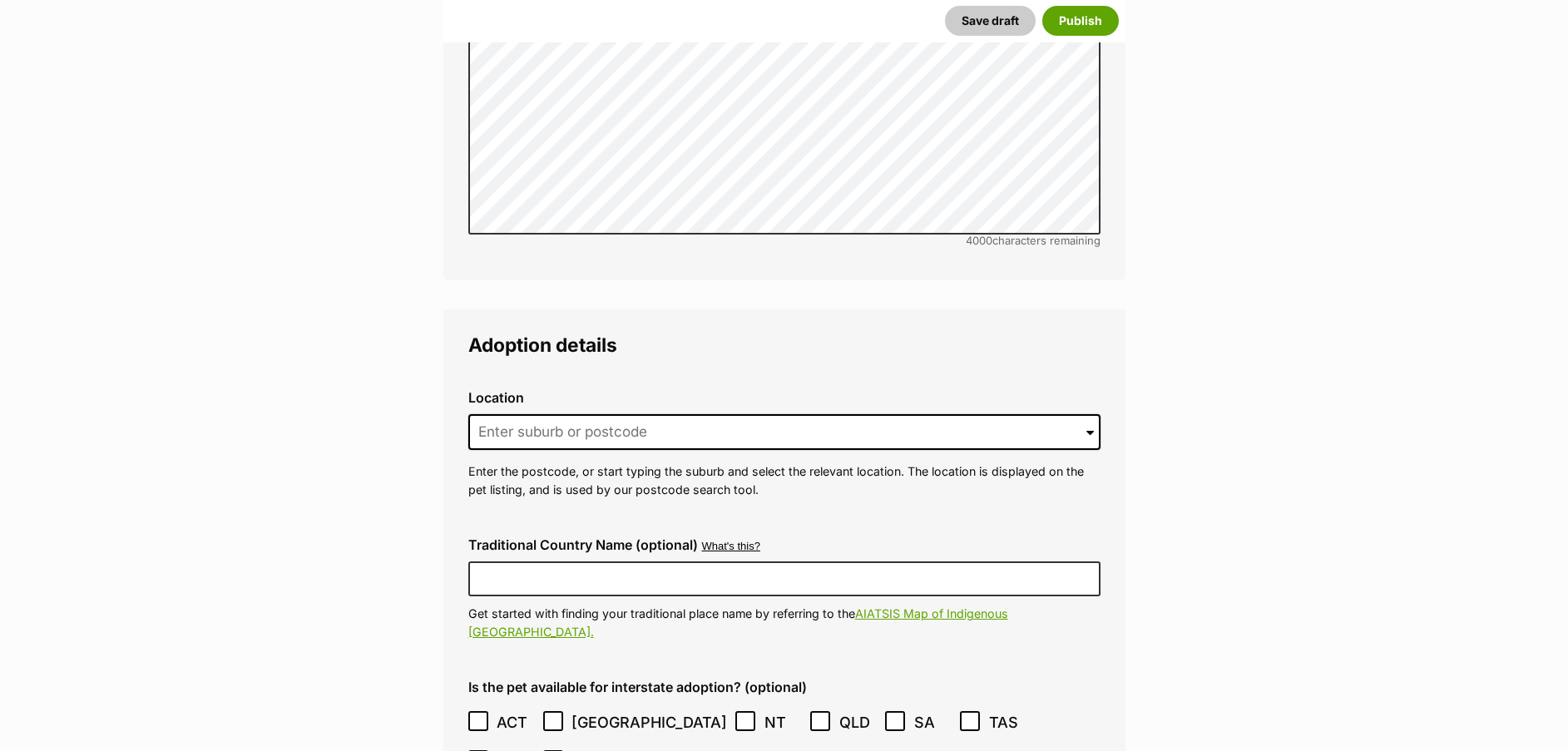
scroll to position [3940, 0]
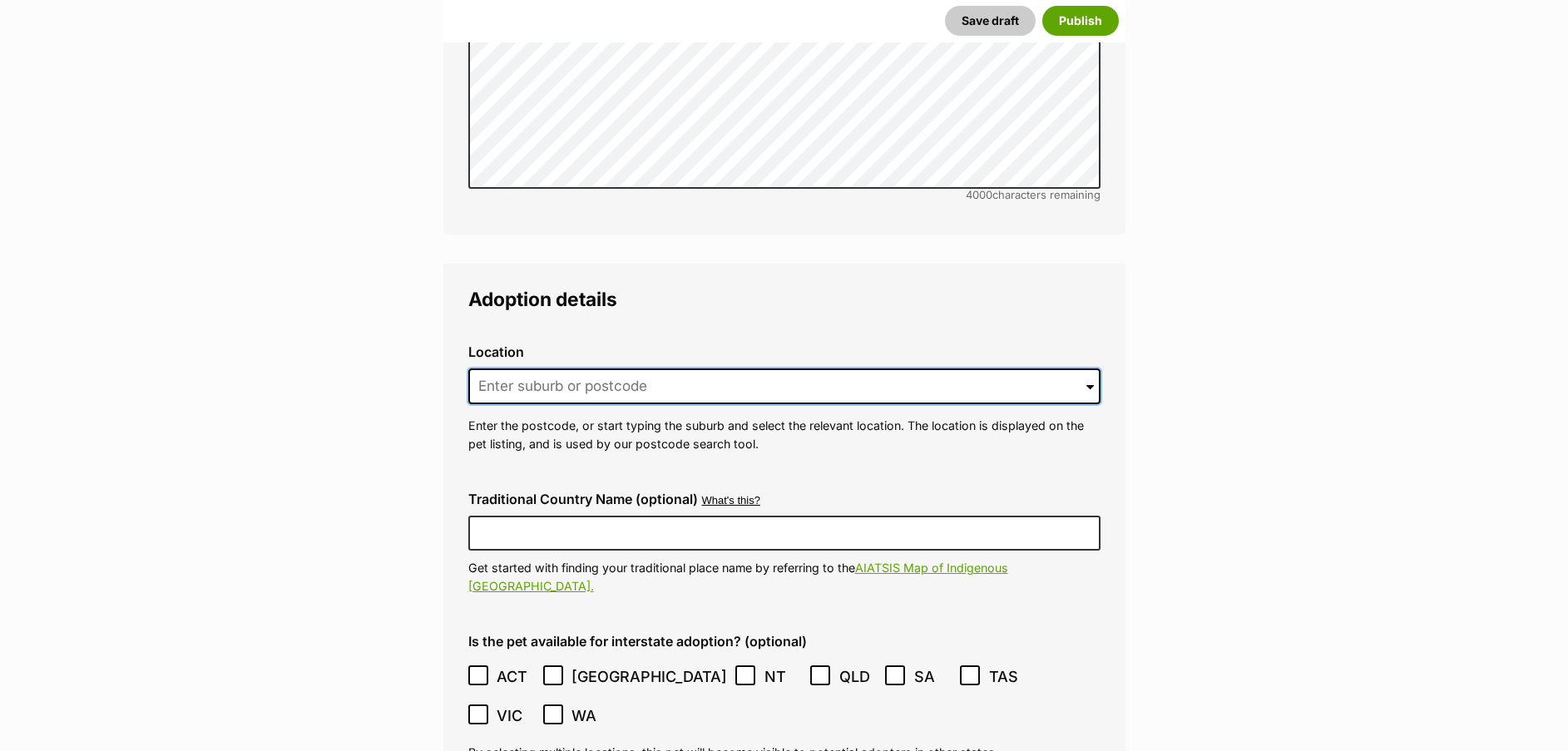
click at [907, 368] on input at bounding box center [784, 387] width 633 height 37
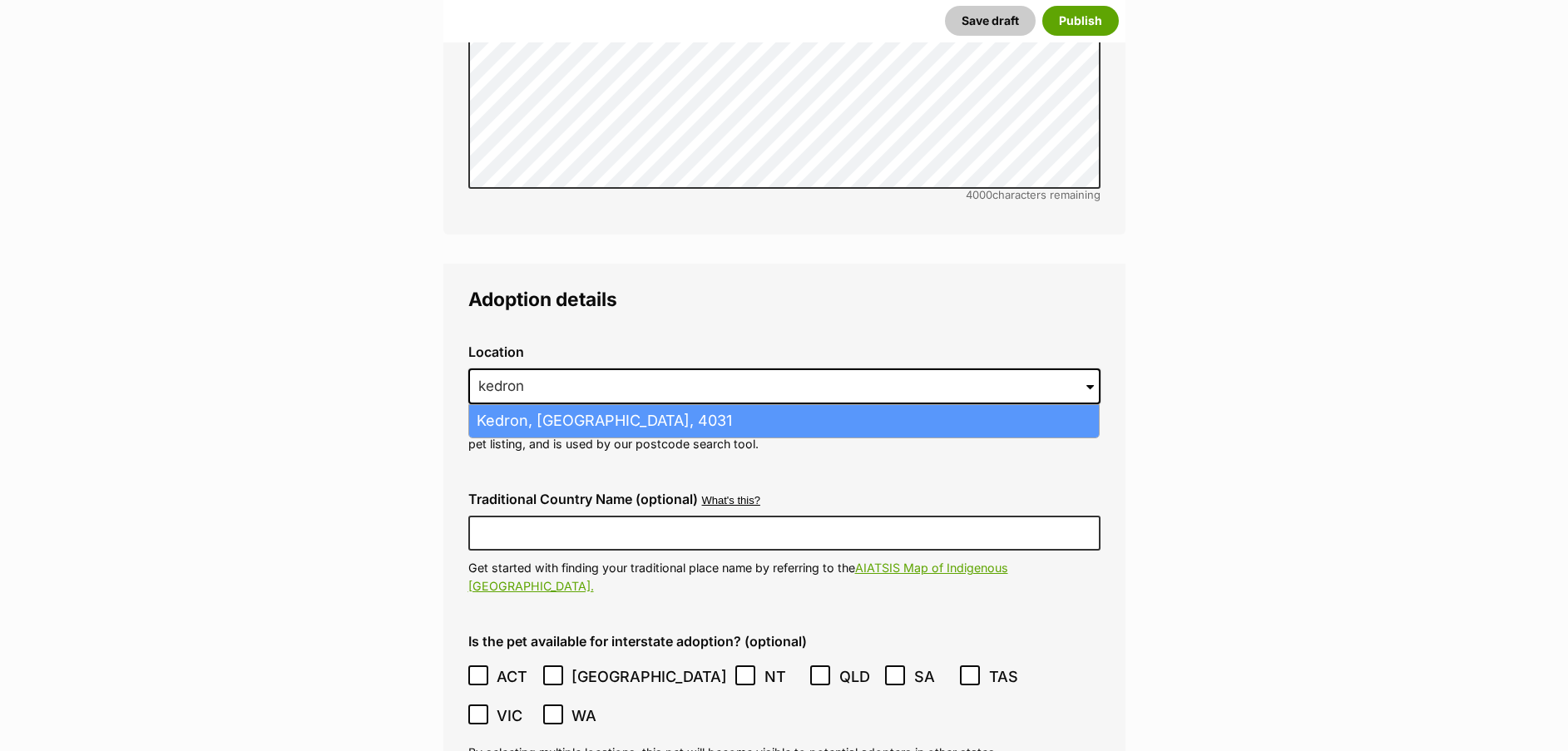
click at [881, 405] on li "Kedron, Queensland, 4031" at bounding box center [784, 421] width 630 height 33
type input "Kedron, Queensland, 4031"
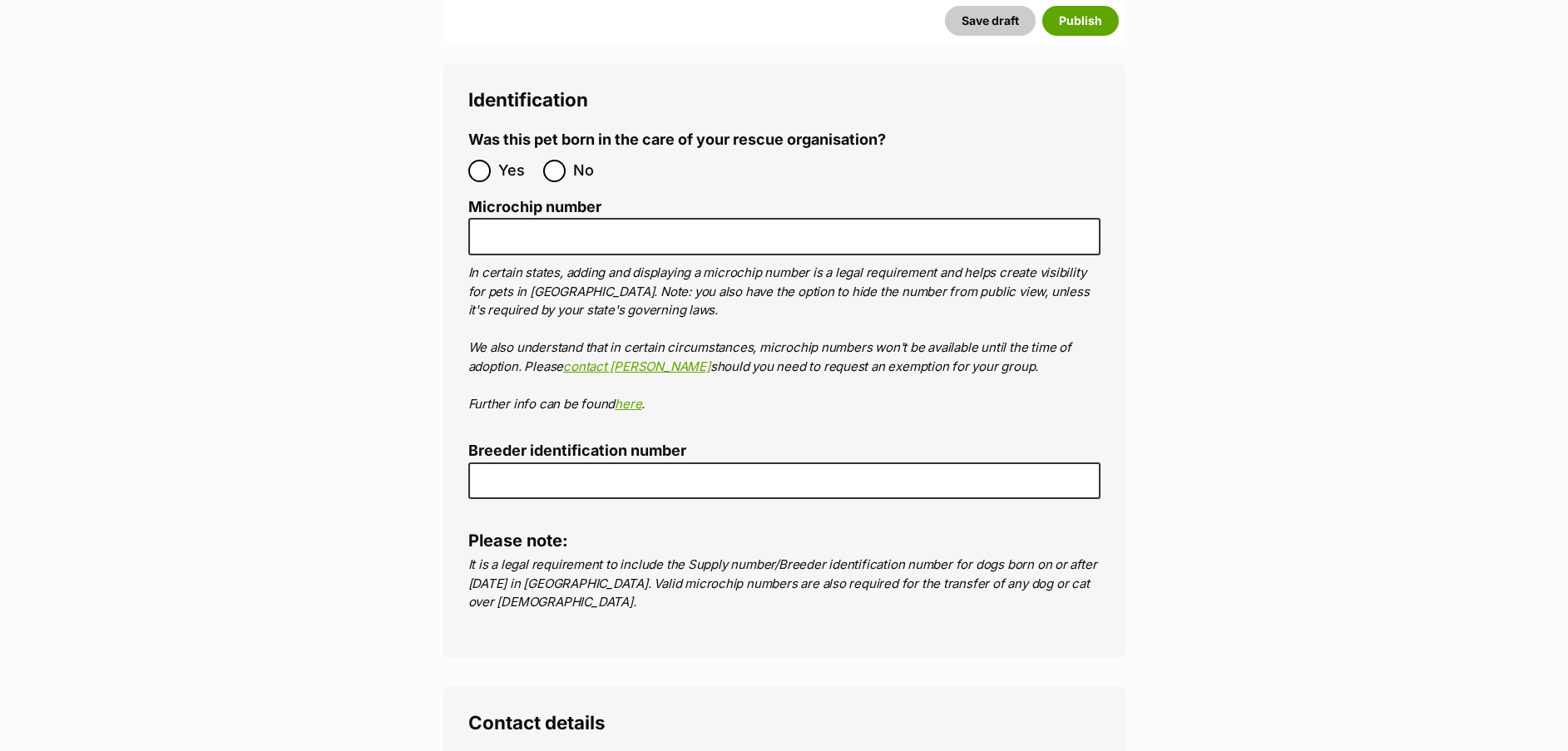
scroll to position [5719, 0]
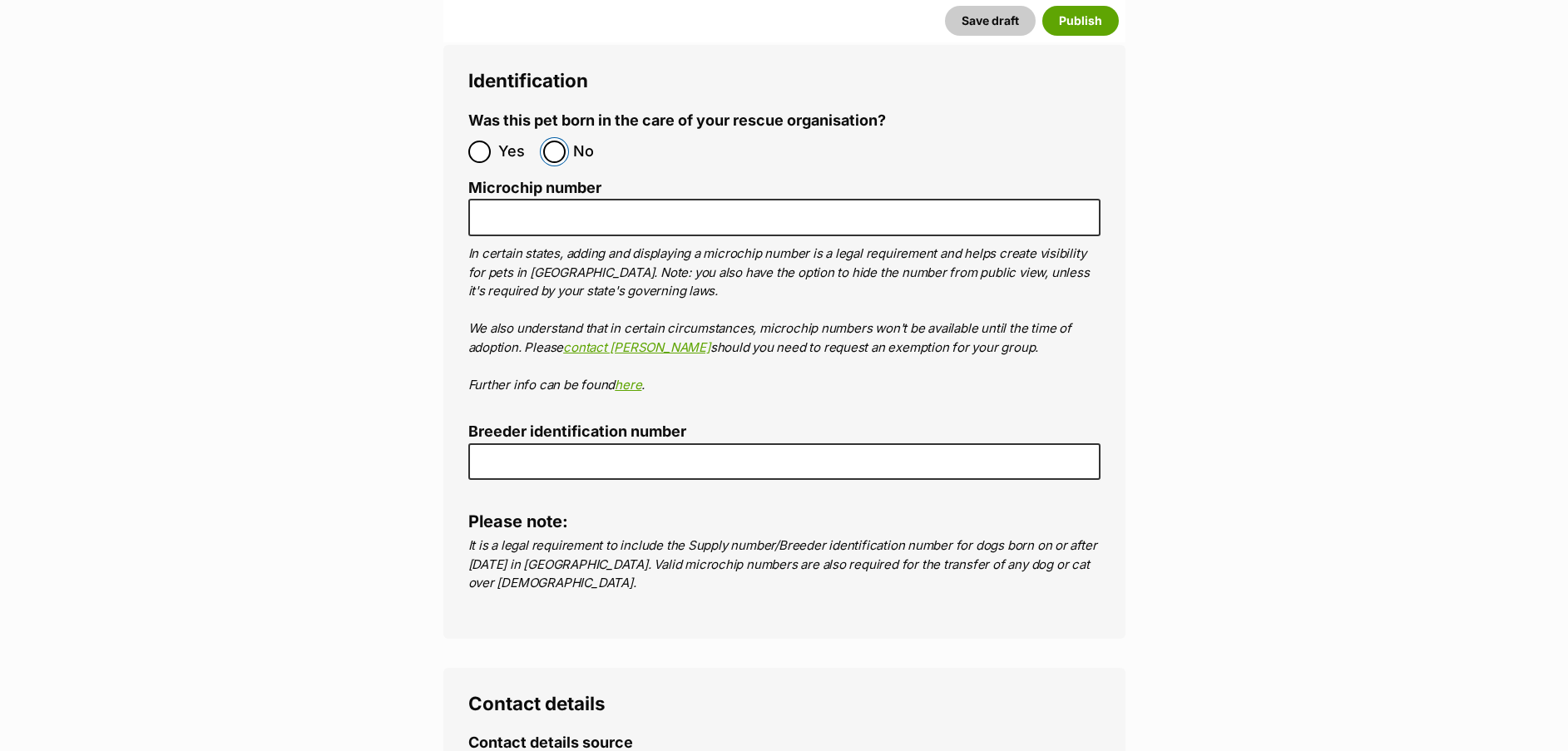
click at [560, 140] on input "No" at bounding box center [554, 151] width 22 height 22
radio input "true"
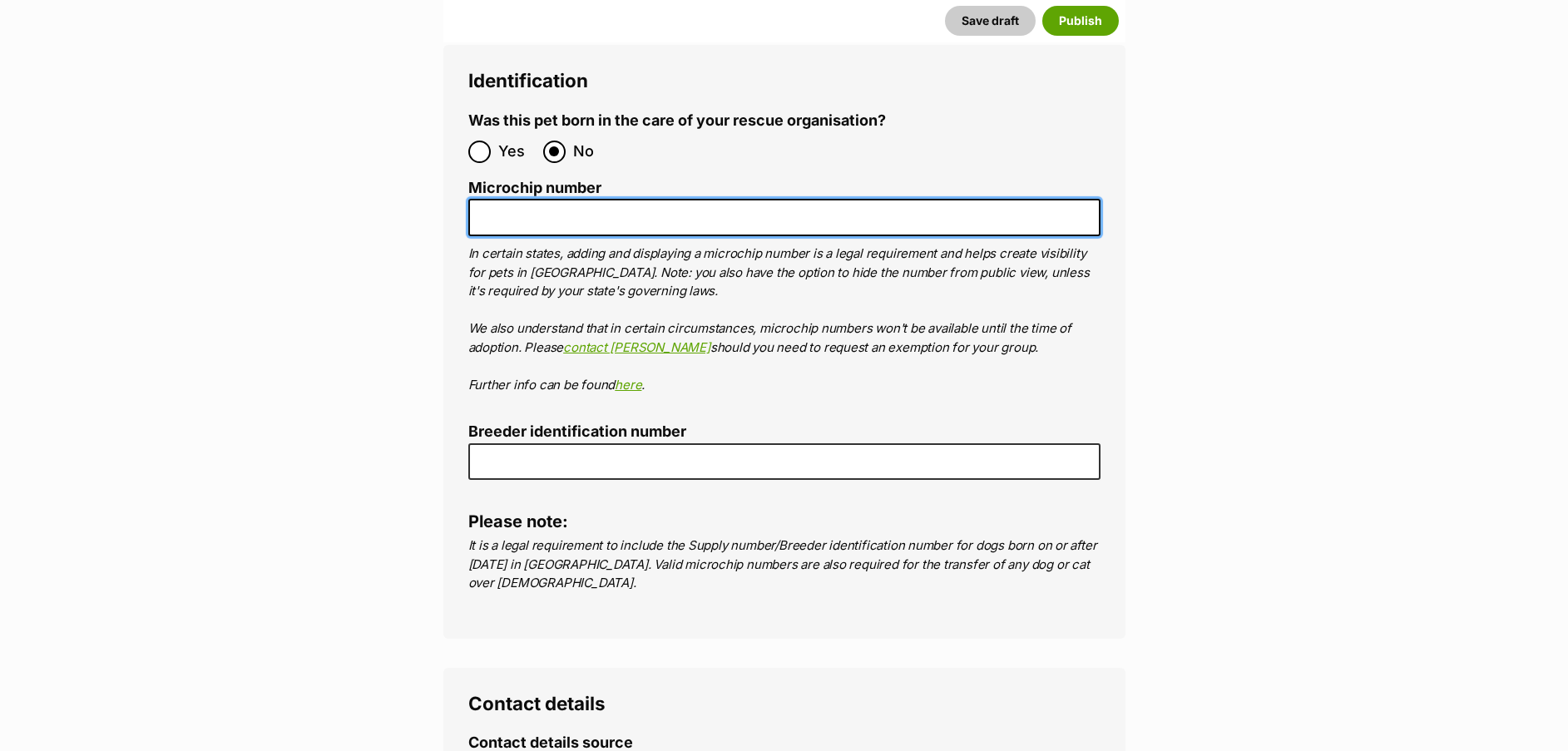
click at [682, 199] on input "Microchip number" at bounding box center [784, 217] width 633 height 38
paste input "978102100118685"
type input "978102100118685"
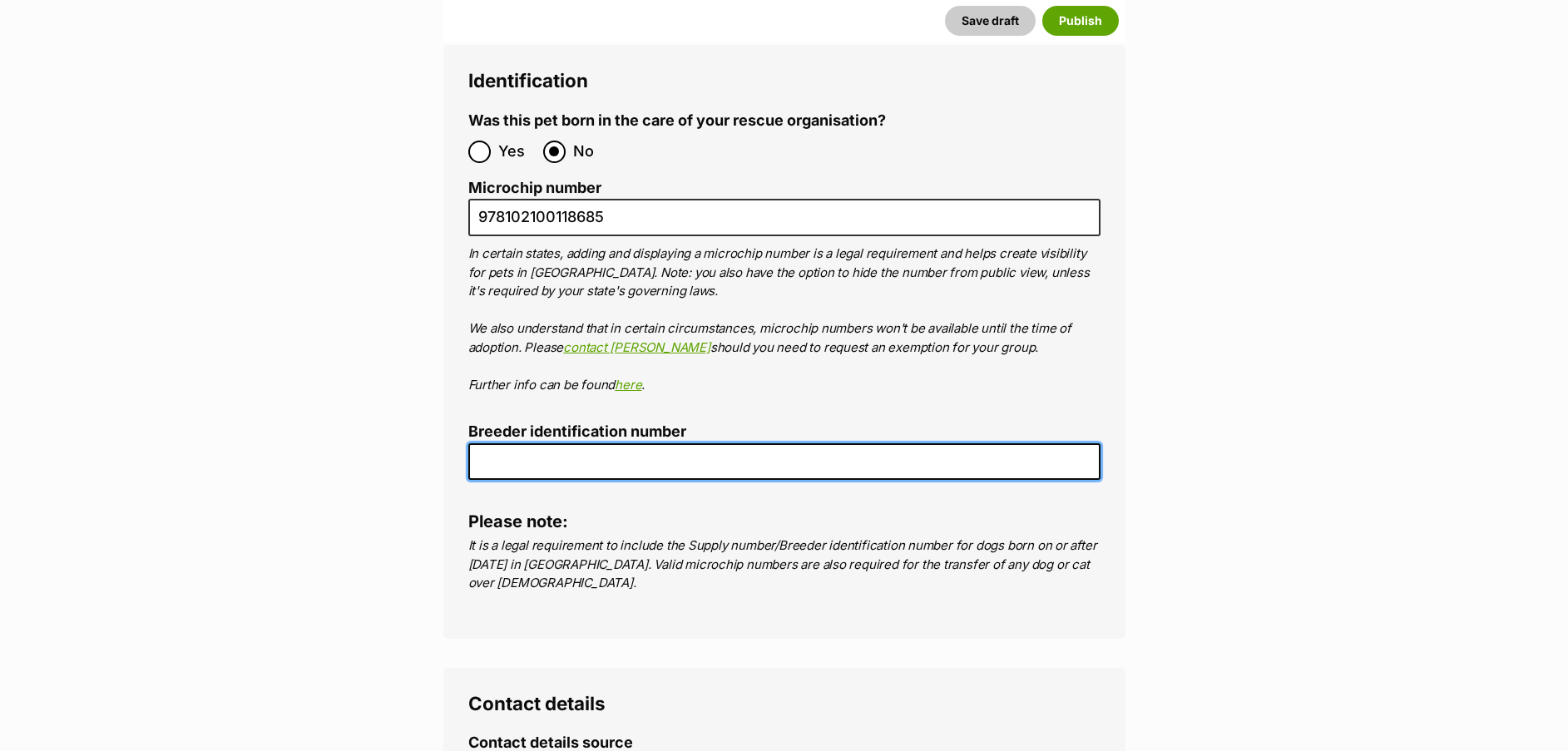
click at [637, 443] on input "Breeder identification number" at bounding box center [784, 462] width 633 height 38
type input "0013147113896"
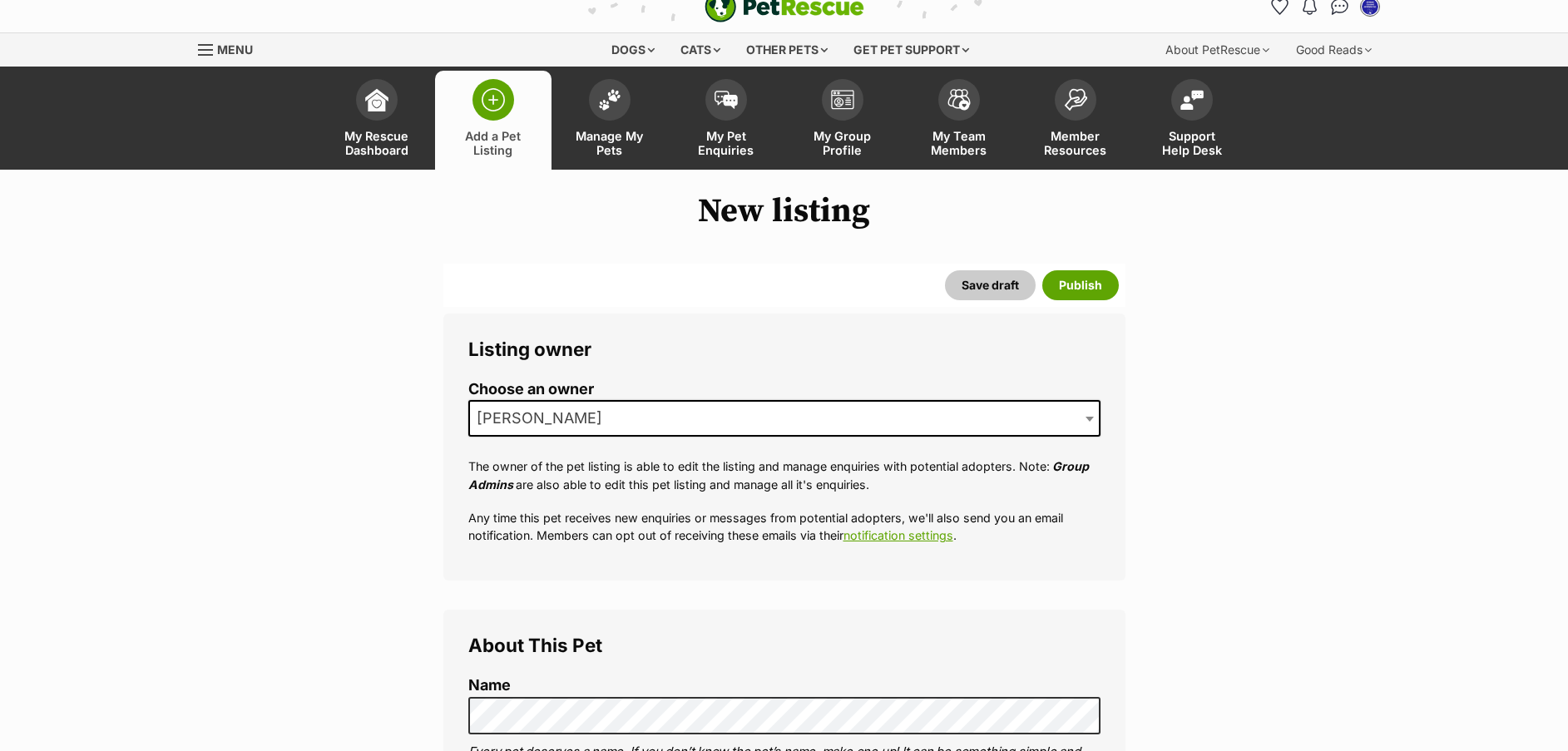
scroll to position [0, 0]
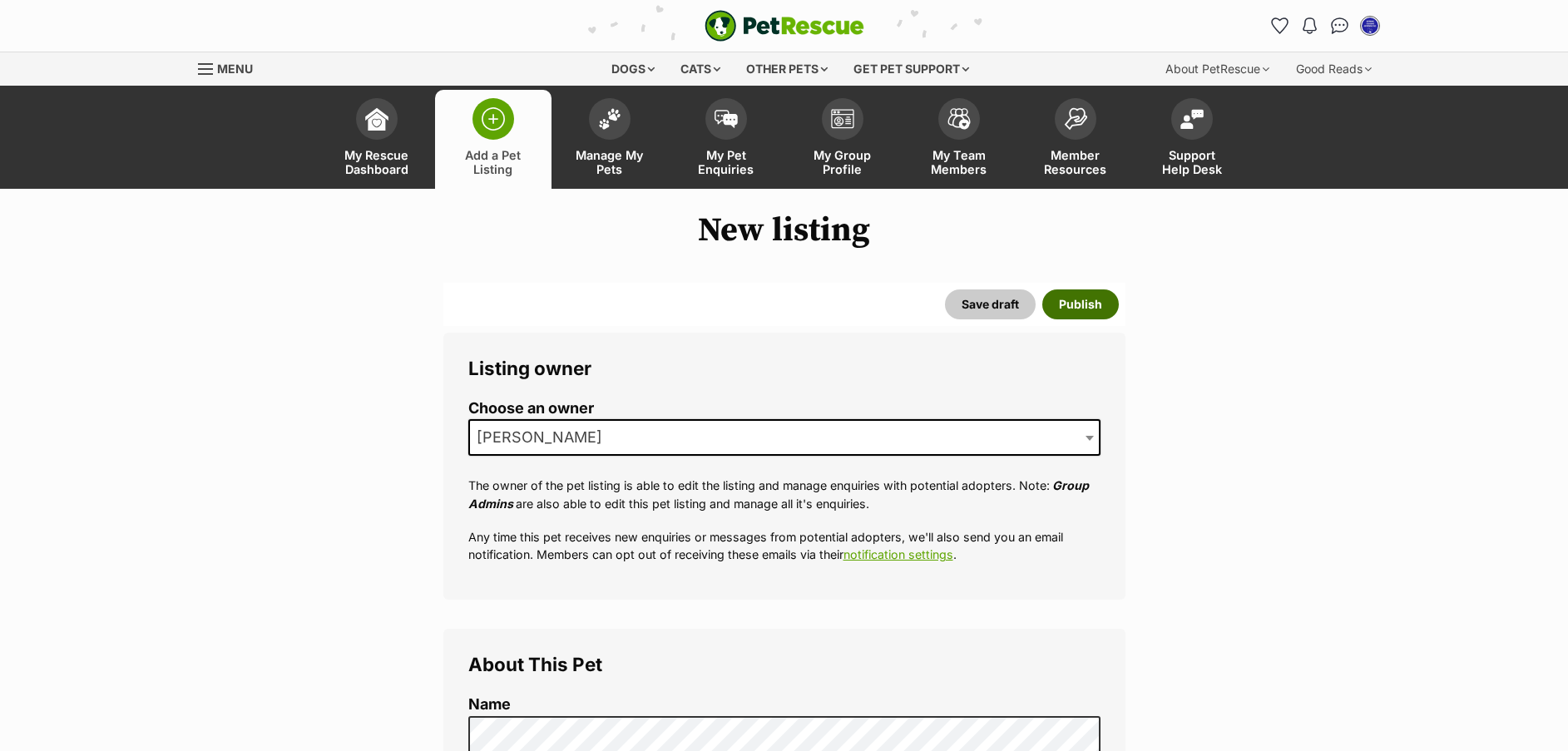
click at [1083, 309] on button "Publish" at bounding box center [1081, 304] width 77 height 30
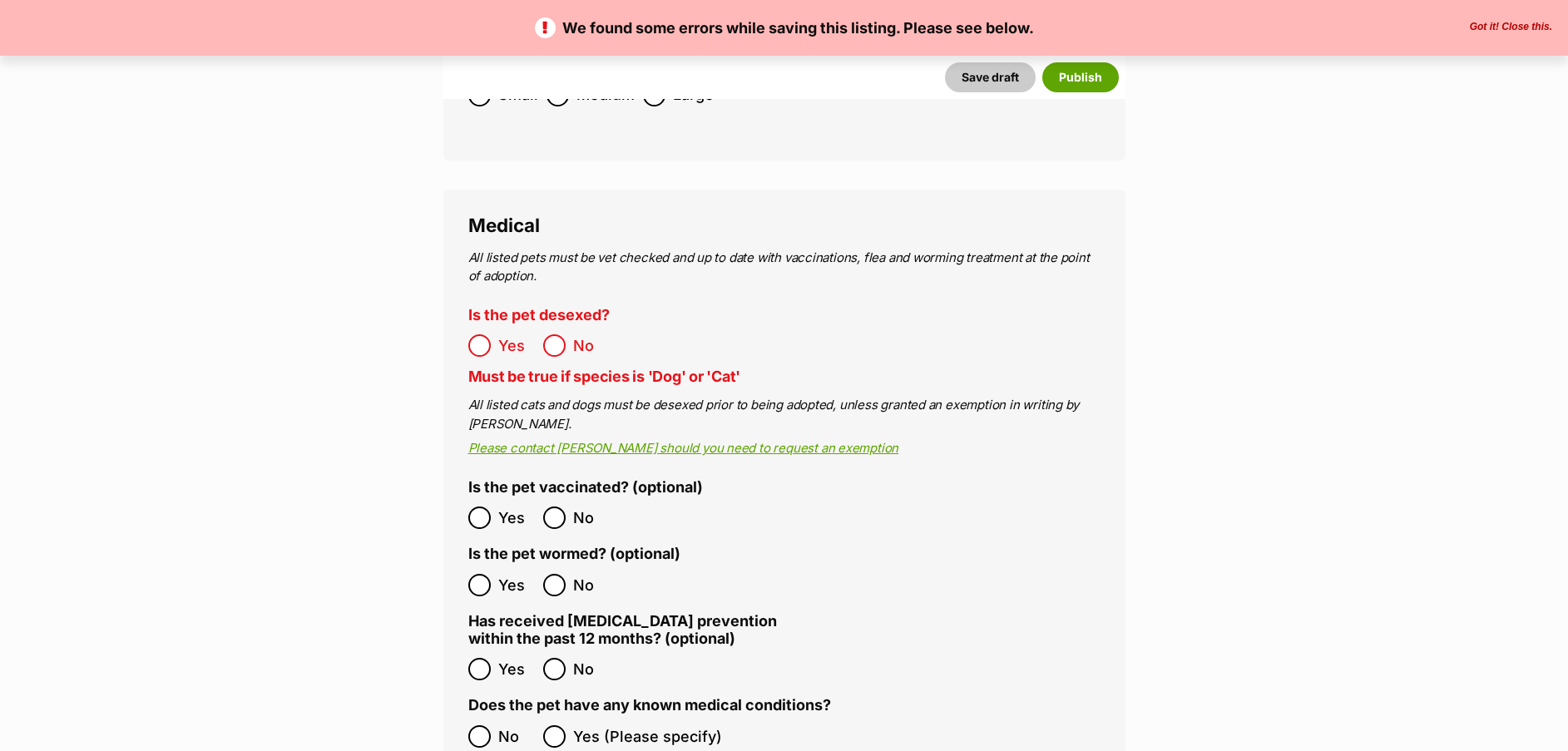
scroll to position [3034, 0]
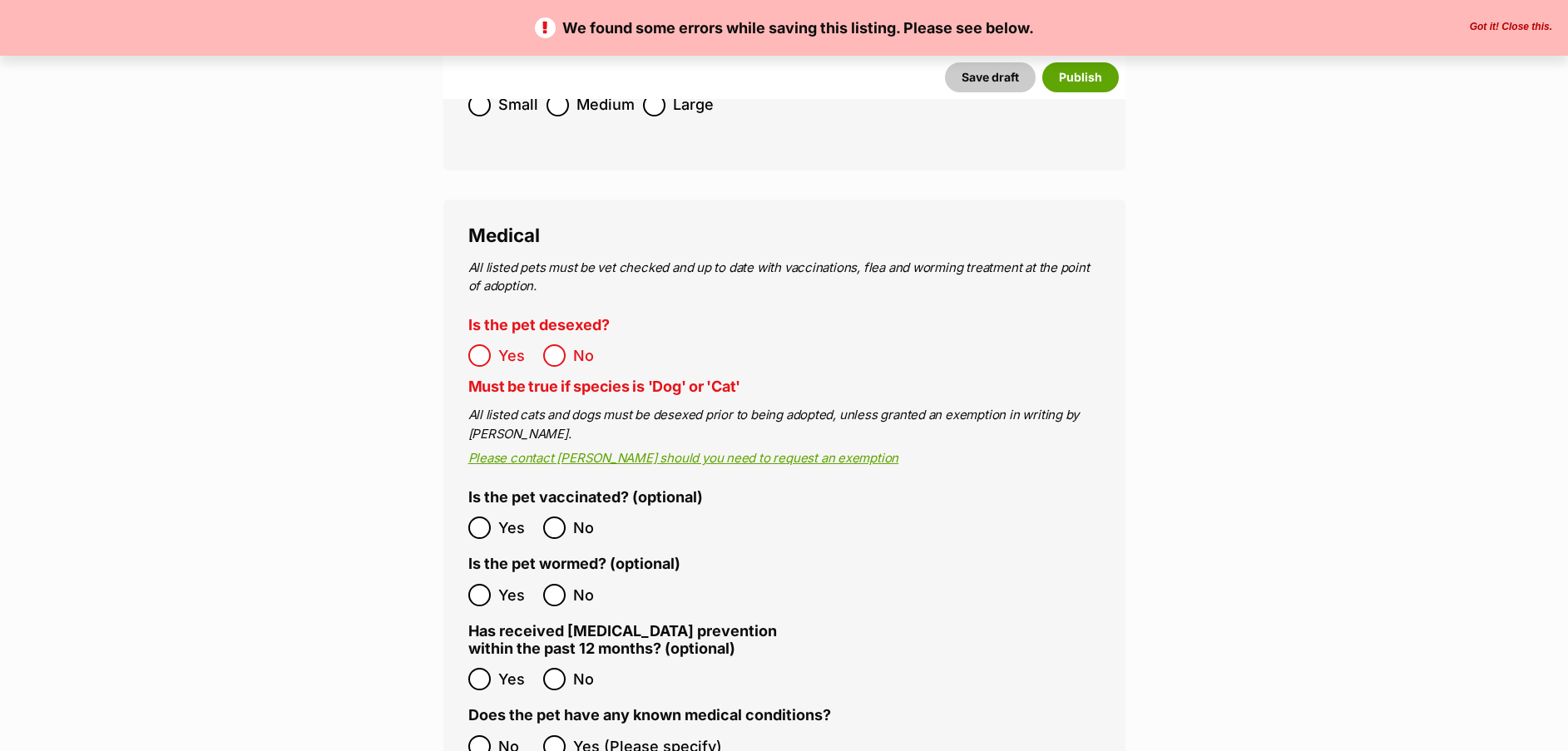
click at [475, 337] on ol "Yes No" at bounding box center [626, 356] width 316 height 39
click at [1094, 82] on button "Publish" at bounding box center [1081, 77] width 77 height 30
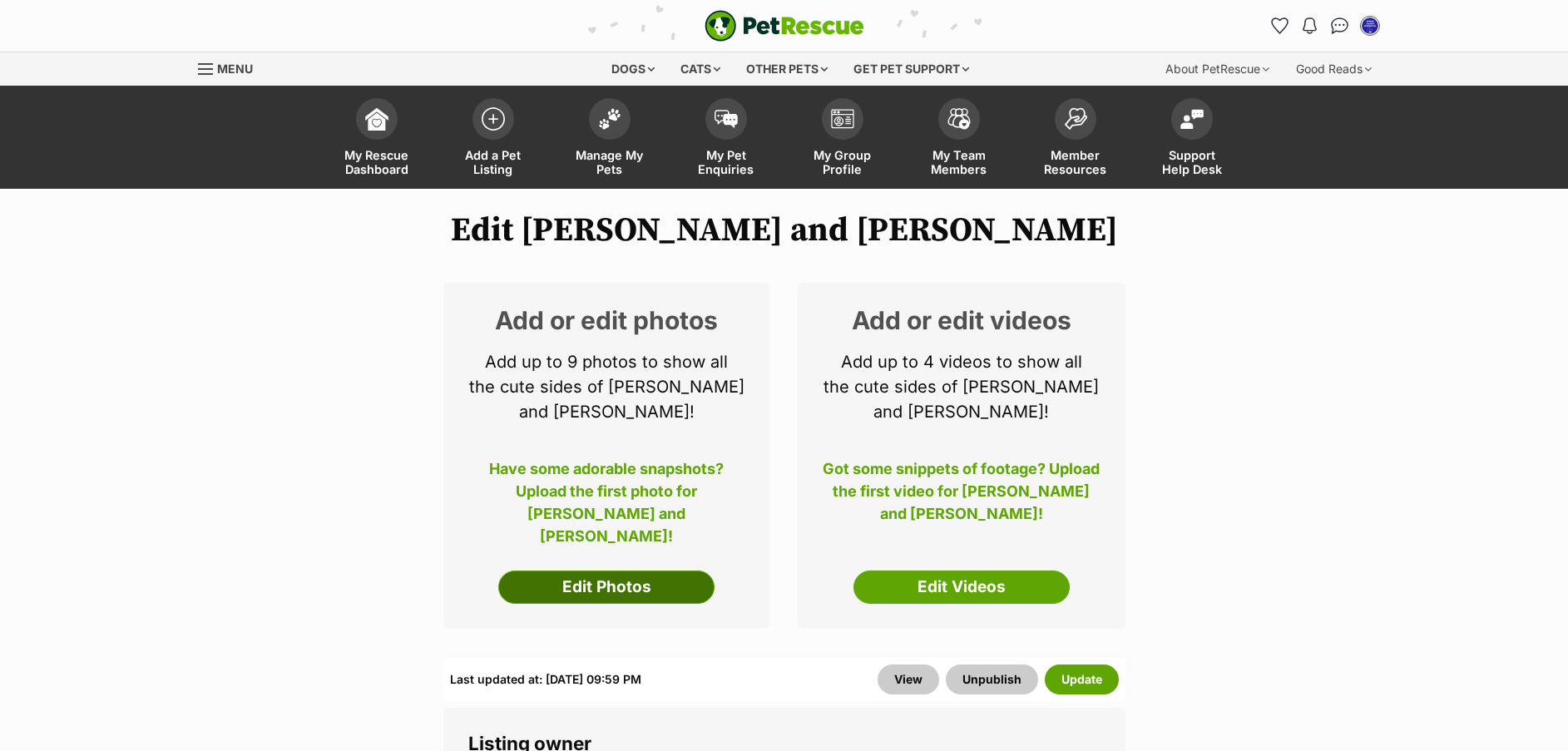
click at [615, 571] on link "Edit Photos" at bounding box center [606, 588] width 216 height 34
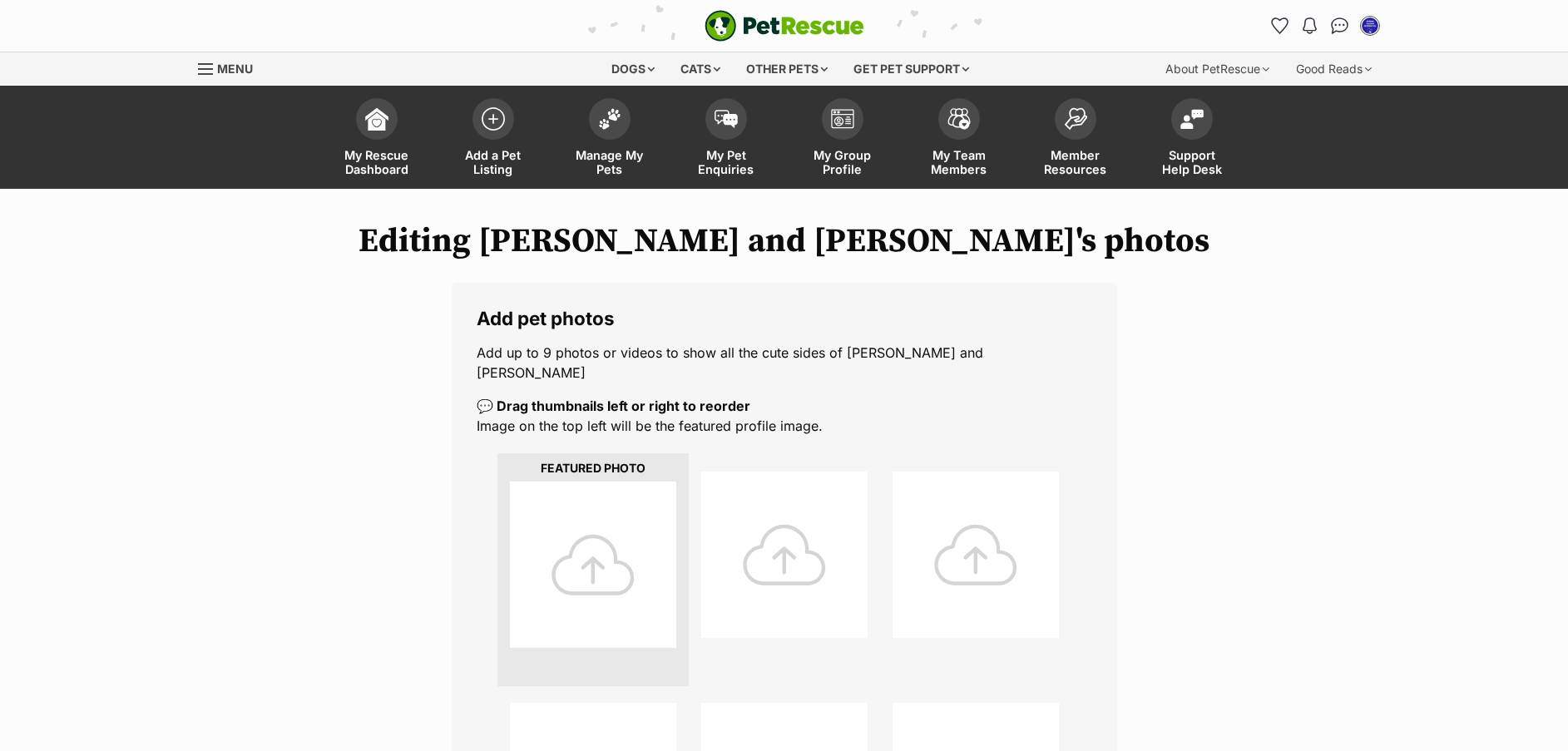
click at [596, 536] on div at bounding box center [592, 564] width 166 height 166
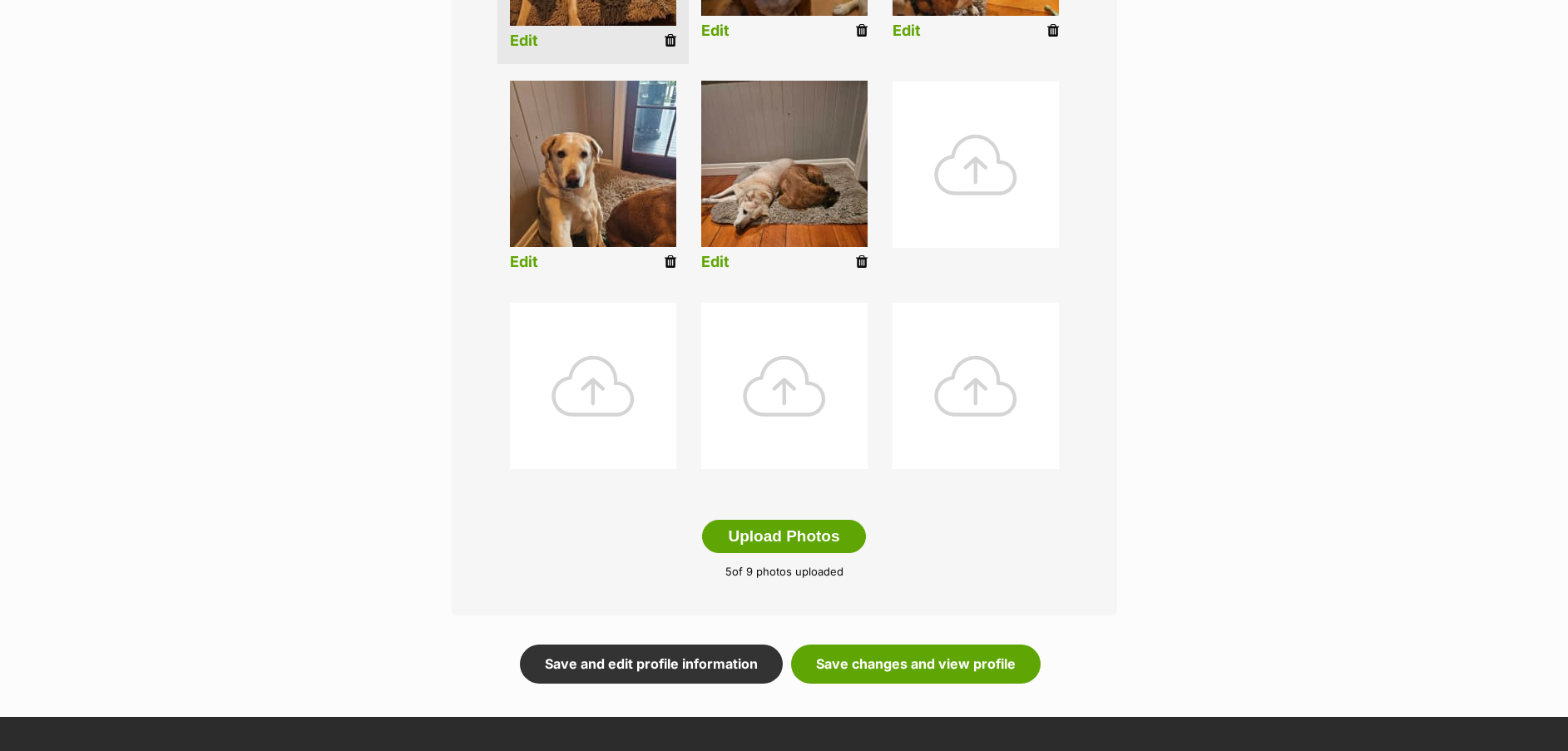
scroll to position [627, 0]
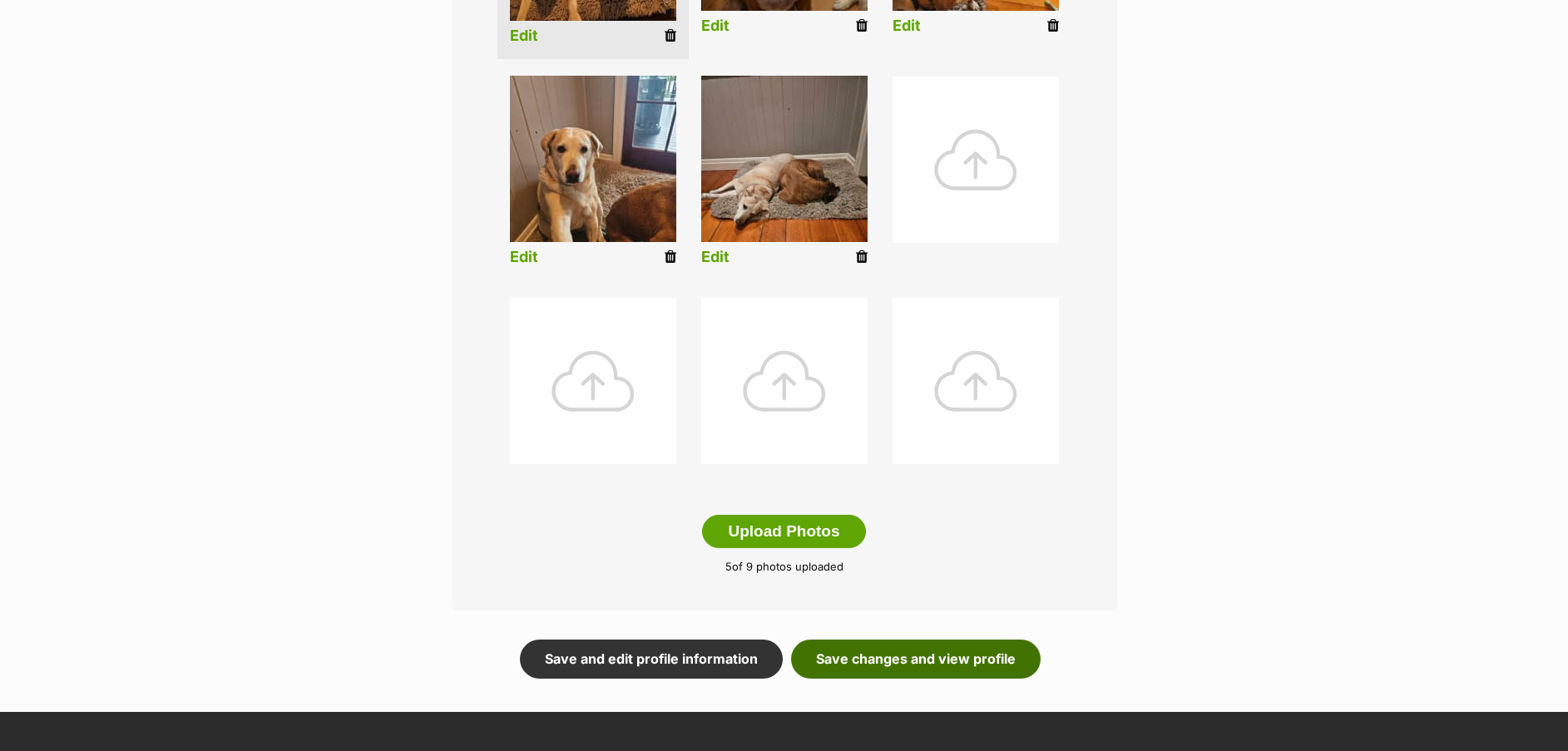
click at [934, 653] on link "Save changes and view profile" at bounding box center [916, 659] width 250 height 38
